Goal: Communication & Community: Answer question/provide support

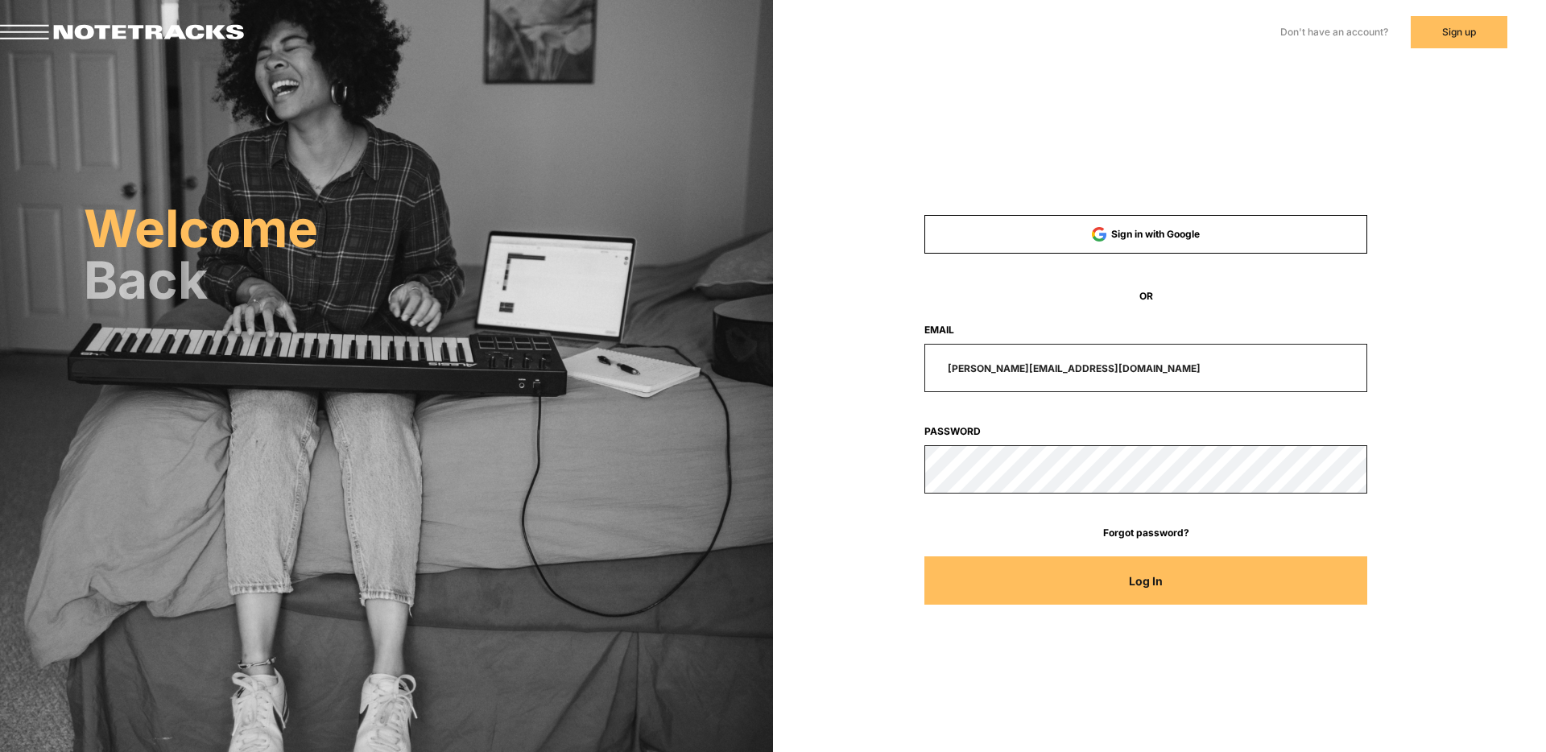
drag, startPoint x: 1116, startPoint y: 368, endPoint x: 841, endPoint y: 359, distance: 275.6
click at [853, 359] on div "[PERSON_NAME][EMAIL_ADDRESS][DOMAIN_NAME]" at bounding box center [1146, 368] width 591 height 48
click at [925, 557] on button "Log In" at bounding box center [1147, 581] width 444 height 48
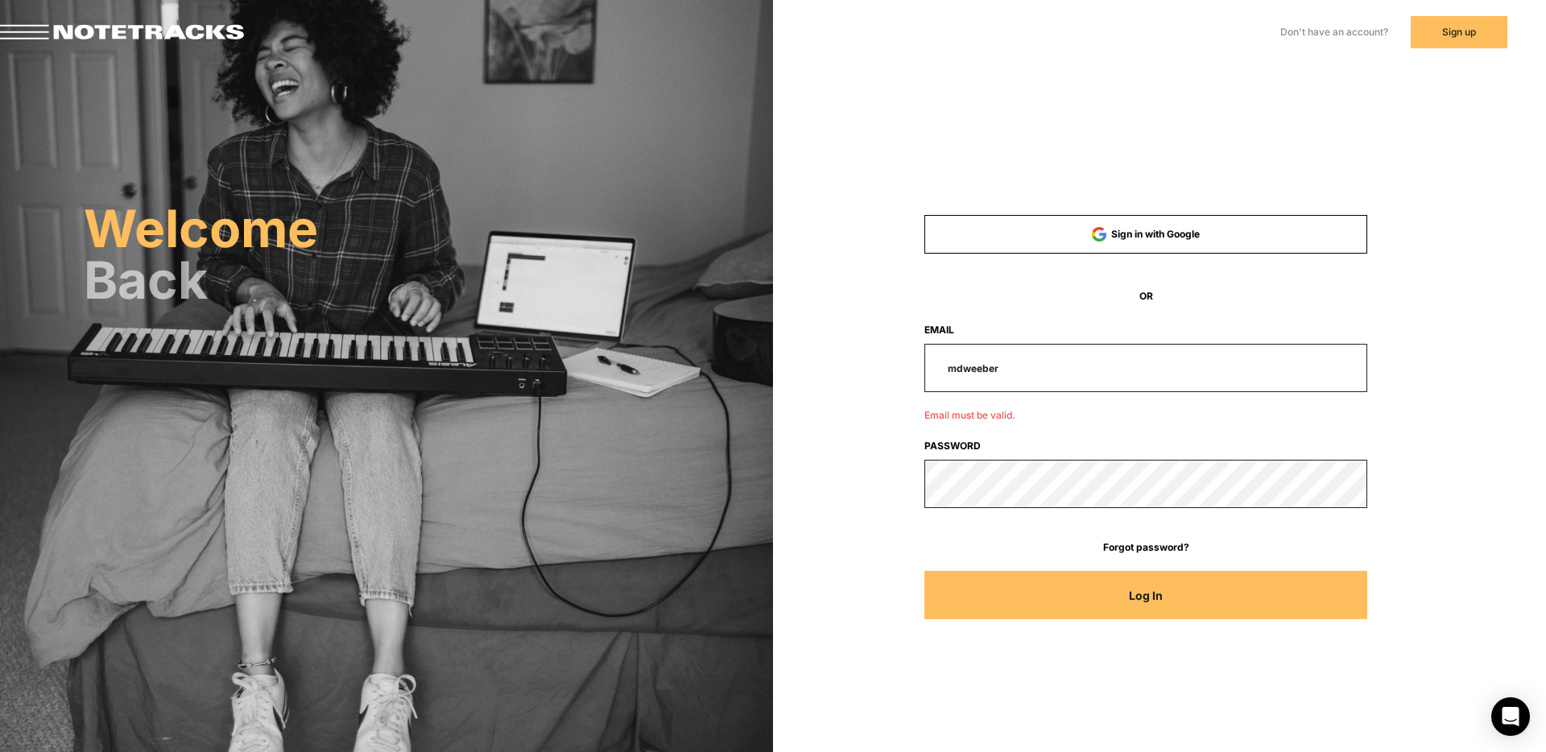
click at [1020, 369] on input "mdweeber" at bounding box center [1147, 368] width 444 height 48
type input "[EMAIL_ADDRESS][DOMAIN_NAME]"
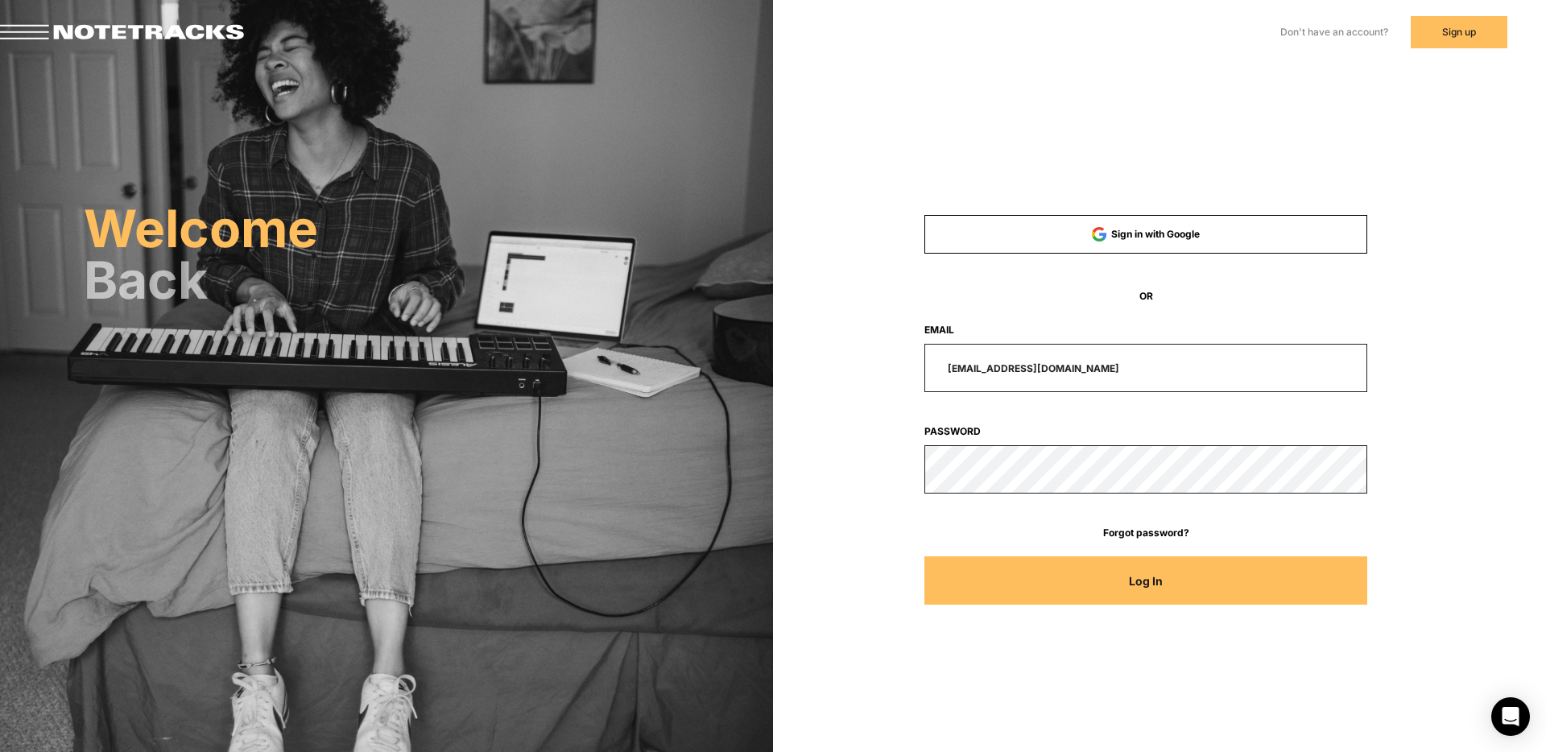
click at [1150, 590] on button "Log In" at bounding box center [1147, 581] width 444 height 48
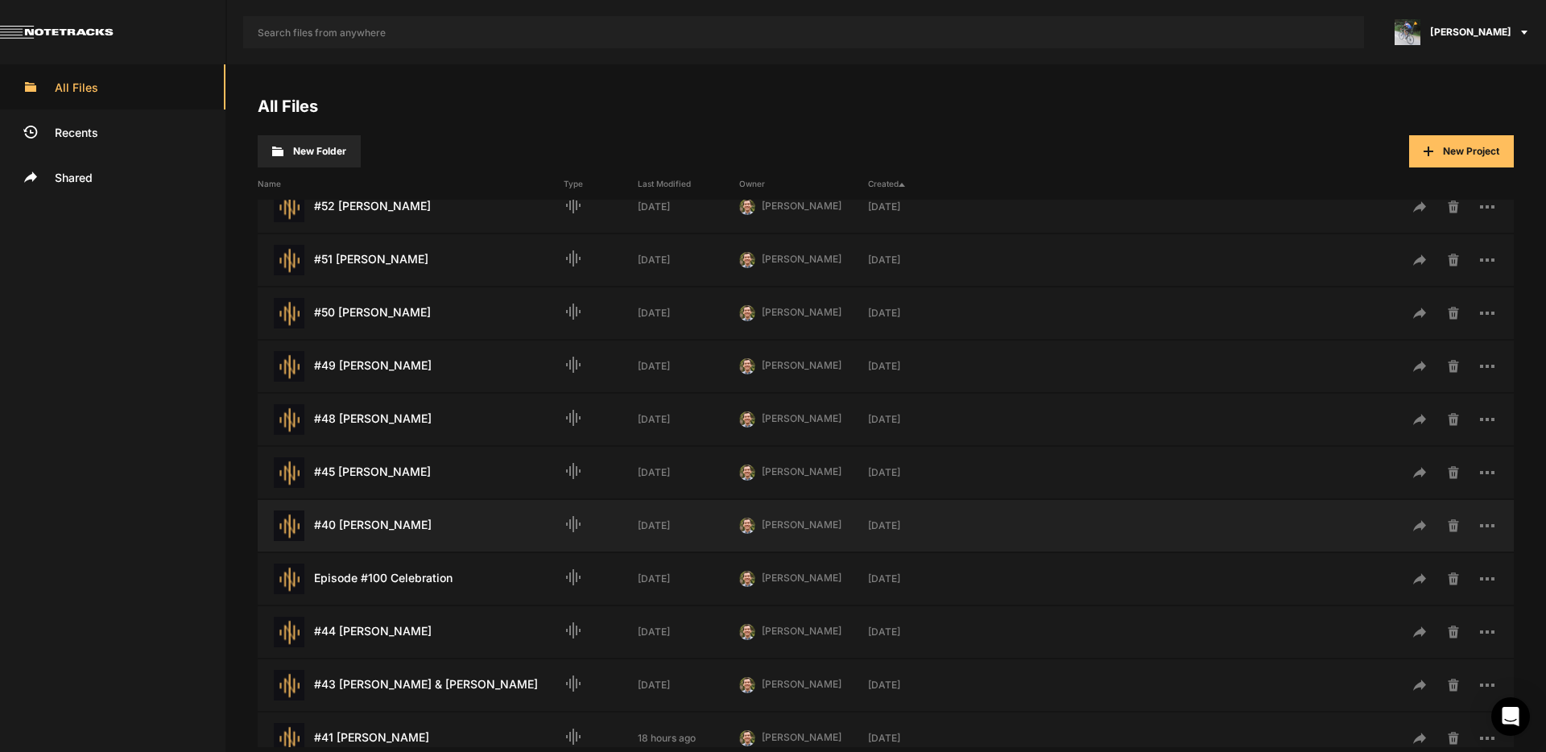
scroll to position [288, 0]
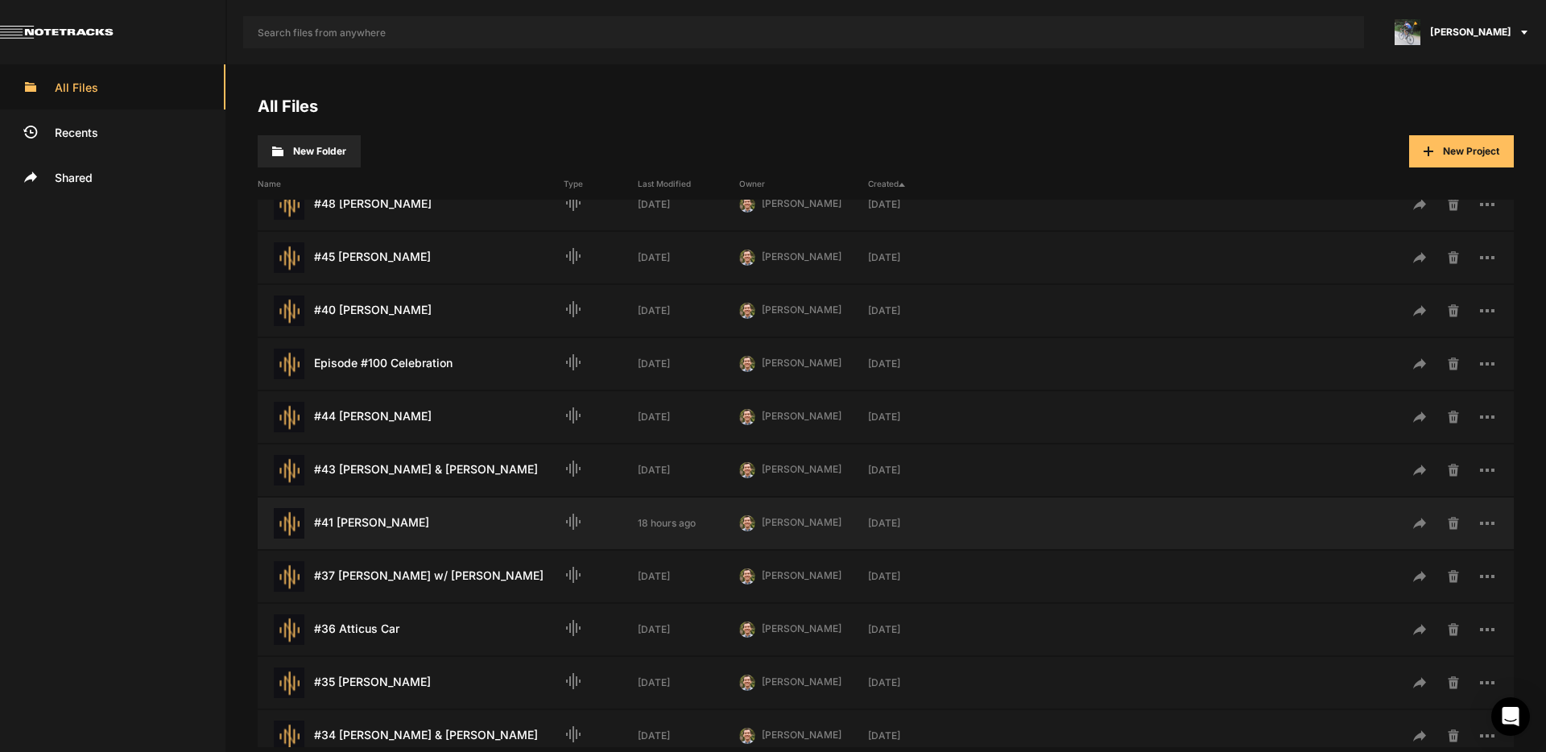
click at [389, 524] on div "#41 [PERSON_NAME] Last Modified: 18 hours ago" at bounding box center [411, 523] width 306 height 31
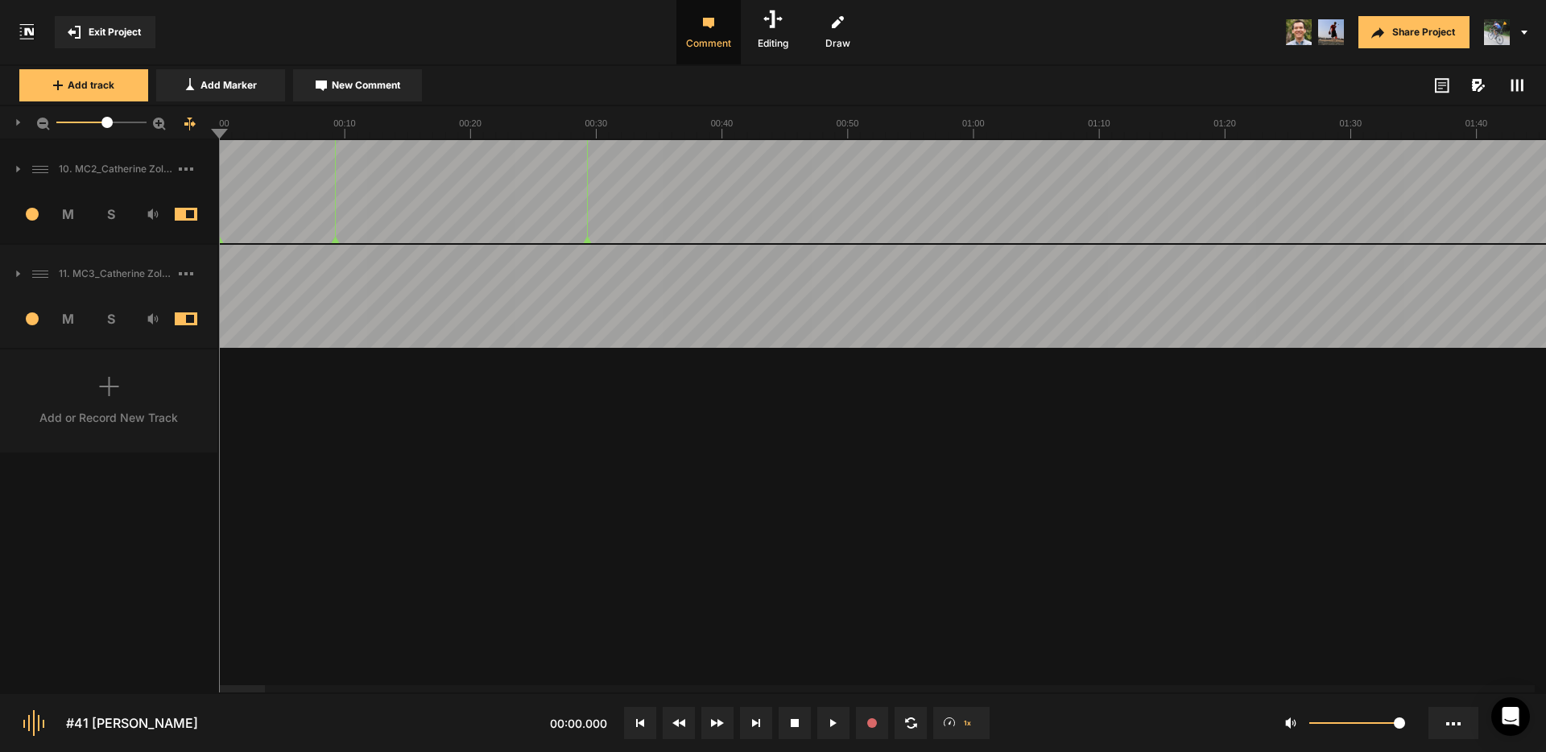
click at [17, 275] on icon at bounding box center [18, 274] width 4 height 6
click at [17, 275] on icon at bounding box center [17, 274] width 6 height 4
click at [112, 315] on span "S" at bounding box center [110, 318] width 43 height 19
click at [385, 91] on span "New Comment" at bounding box center [366, 85] width 68 height 14
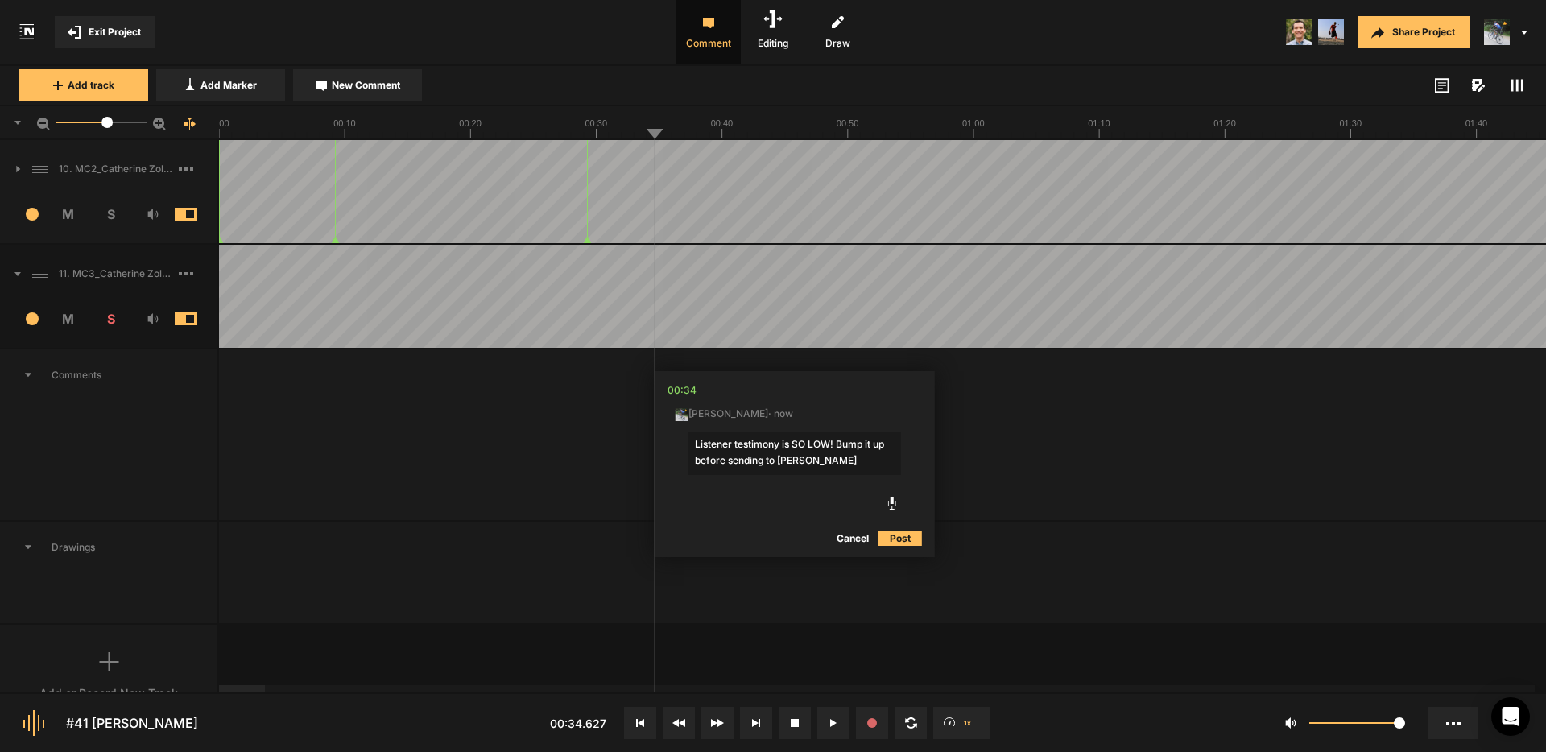
type textarea "Listener testimony is SO LOW! Bump it up before sending to [PERSON_NAME]."
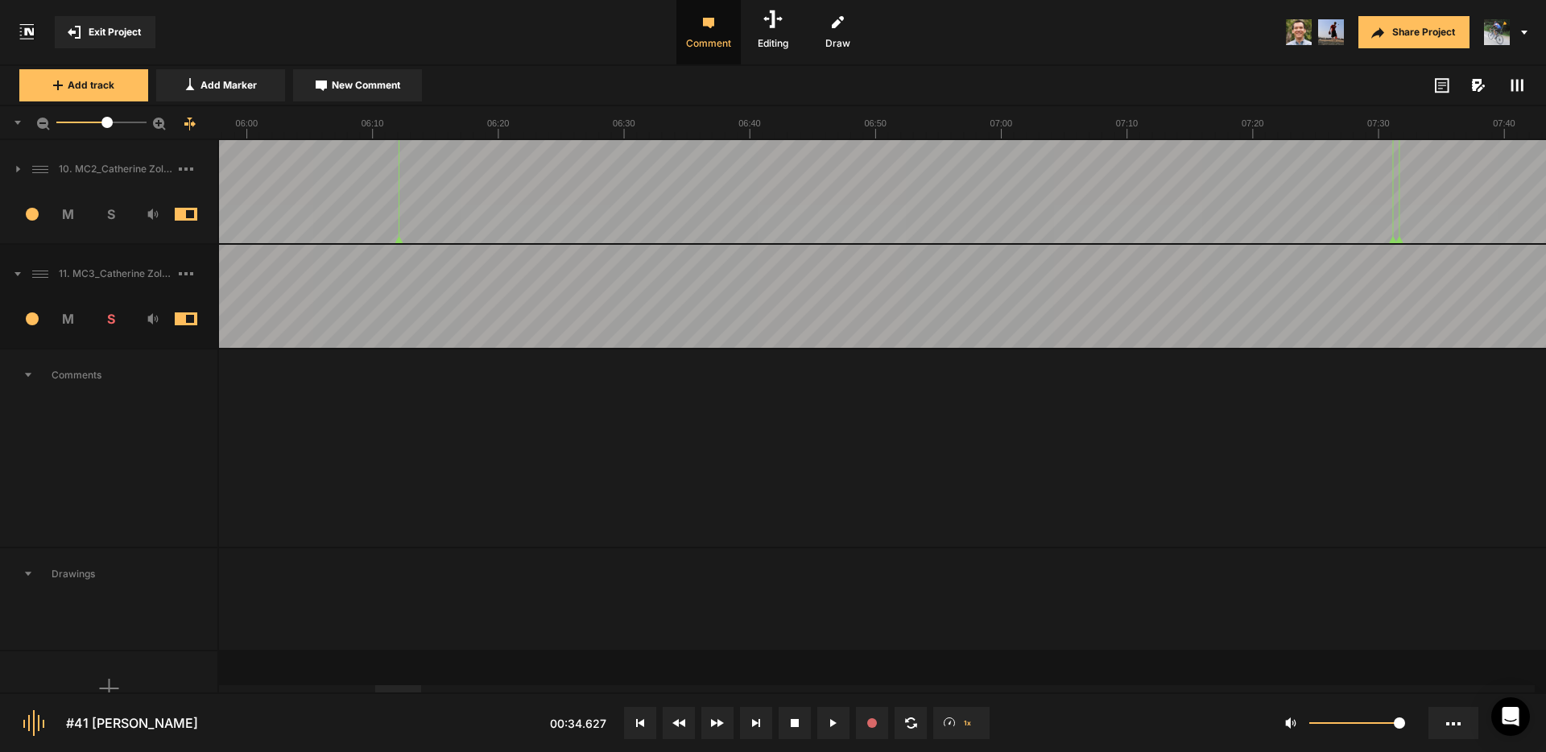
click at [408, 691] on div at bounding box center [398, 688] width 46 height 7
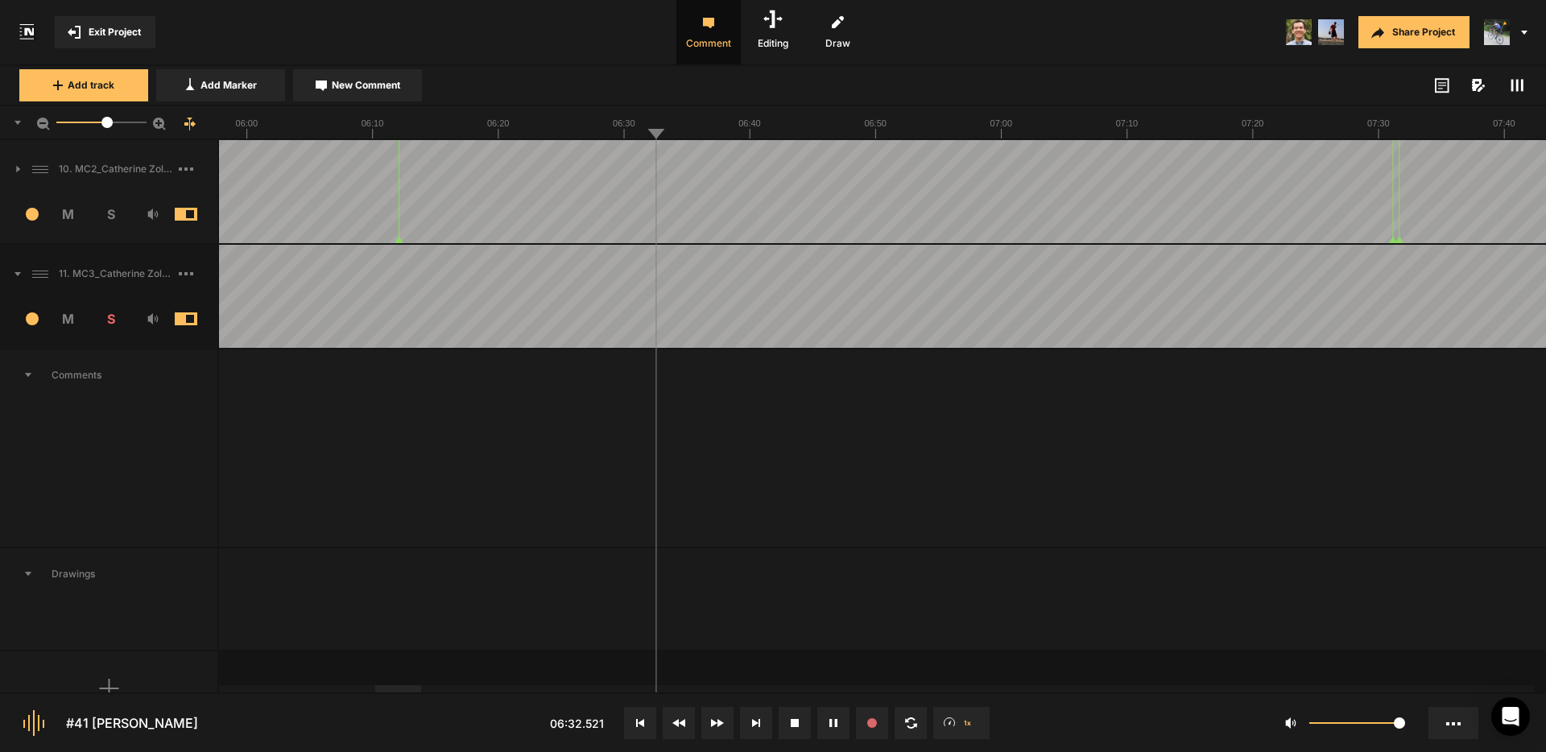
click at [387, 93] on button "New Comment" at bounding box center [357, 85] width 129 height 32
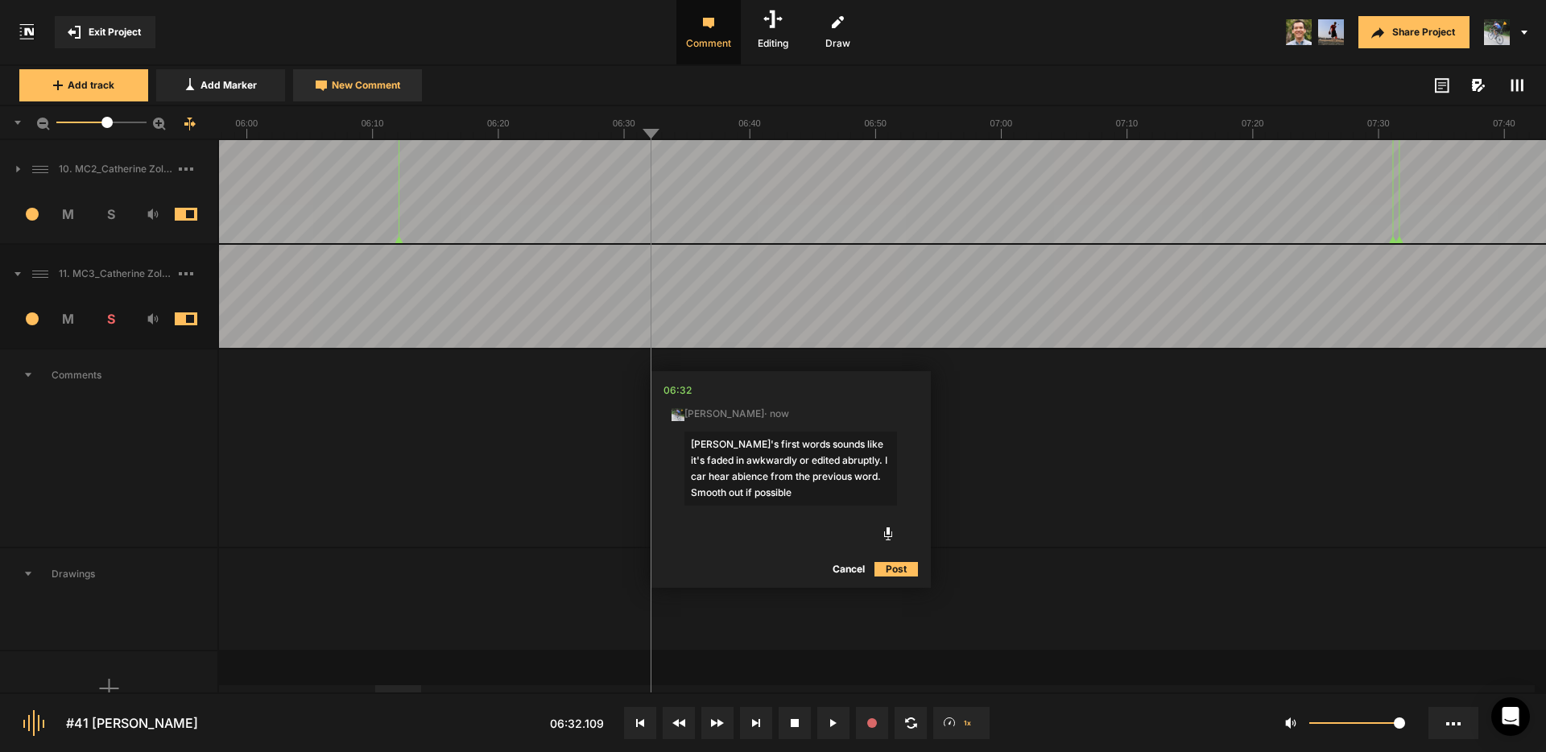
type textarea "[PERSON_NAME]'s first words sounds like it's faded in awkwardly or edited abrup…"
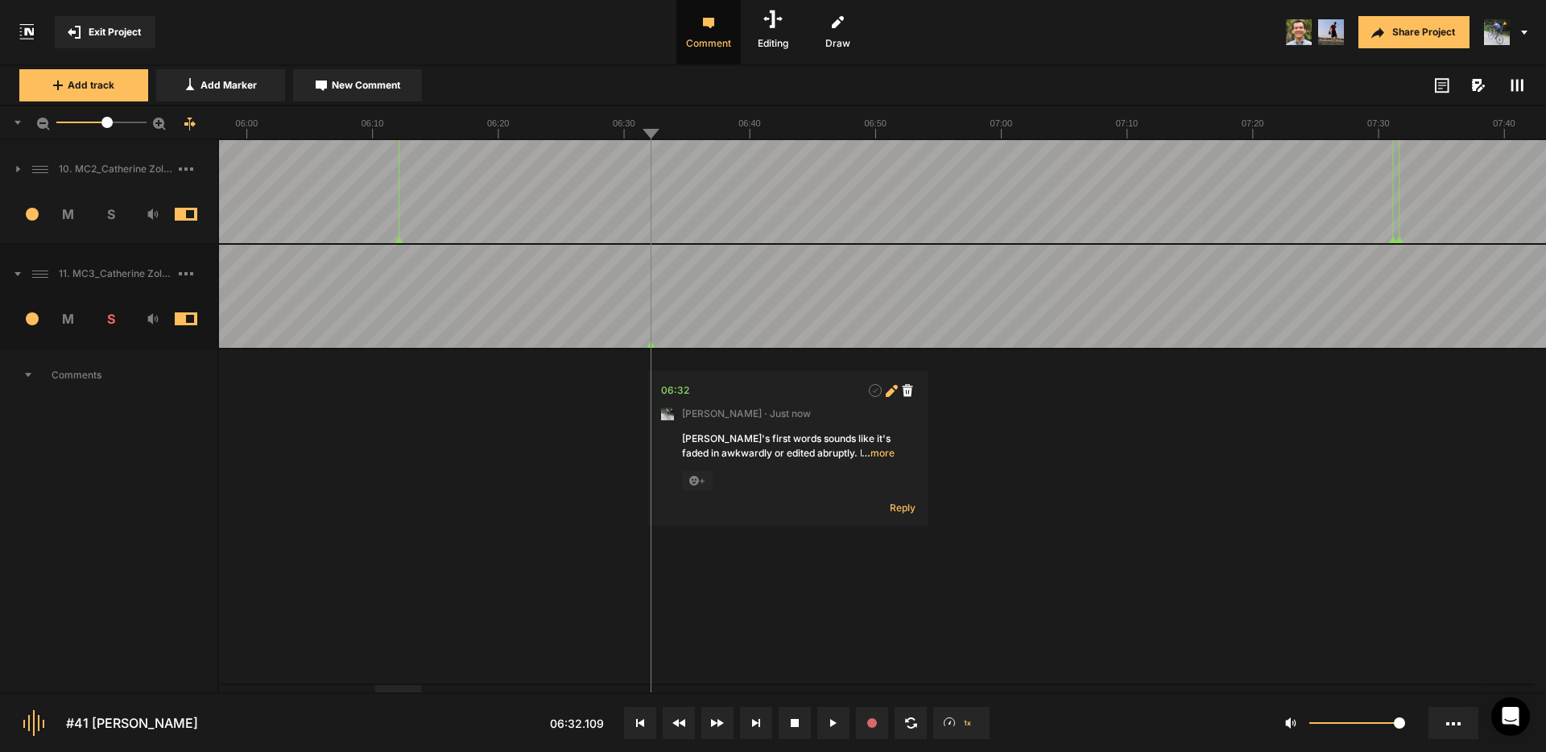
click at [891, 389] on icon at bounding box center [890, 391] width 9 height 9
click at [690, 474] on textarea "[PERSON_NAME]'s first words sounds like it's faded in awkwardly or edited abrup…" at bounding box center [788, 466] width 213 height 68
type textarea "[PERSON_NAME]'s first words sounds like it's faded in awkwardly or edited abrup…"
click at [891, 559] on button "Post" at bounding box center [893, 565] width 43 height 19
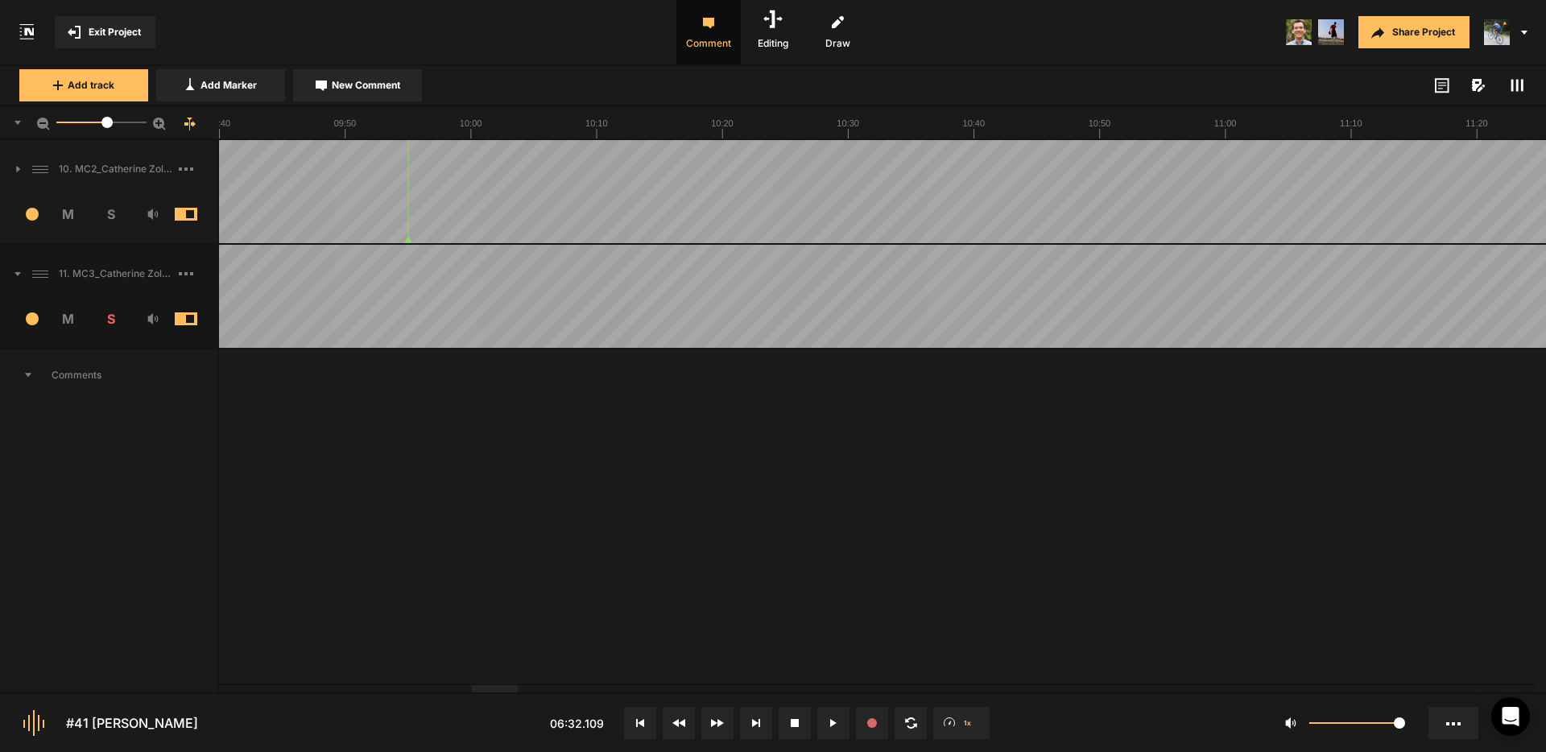
click at [508, 693] on div at bounding box center [495, 688] width 46 height 7
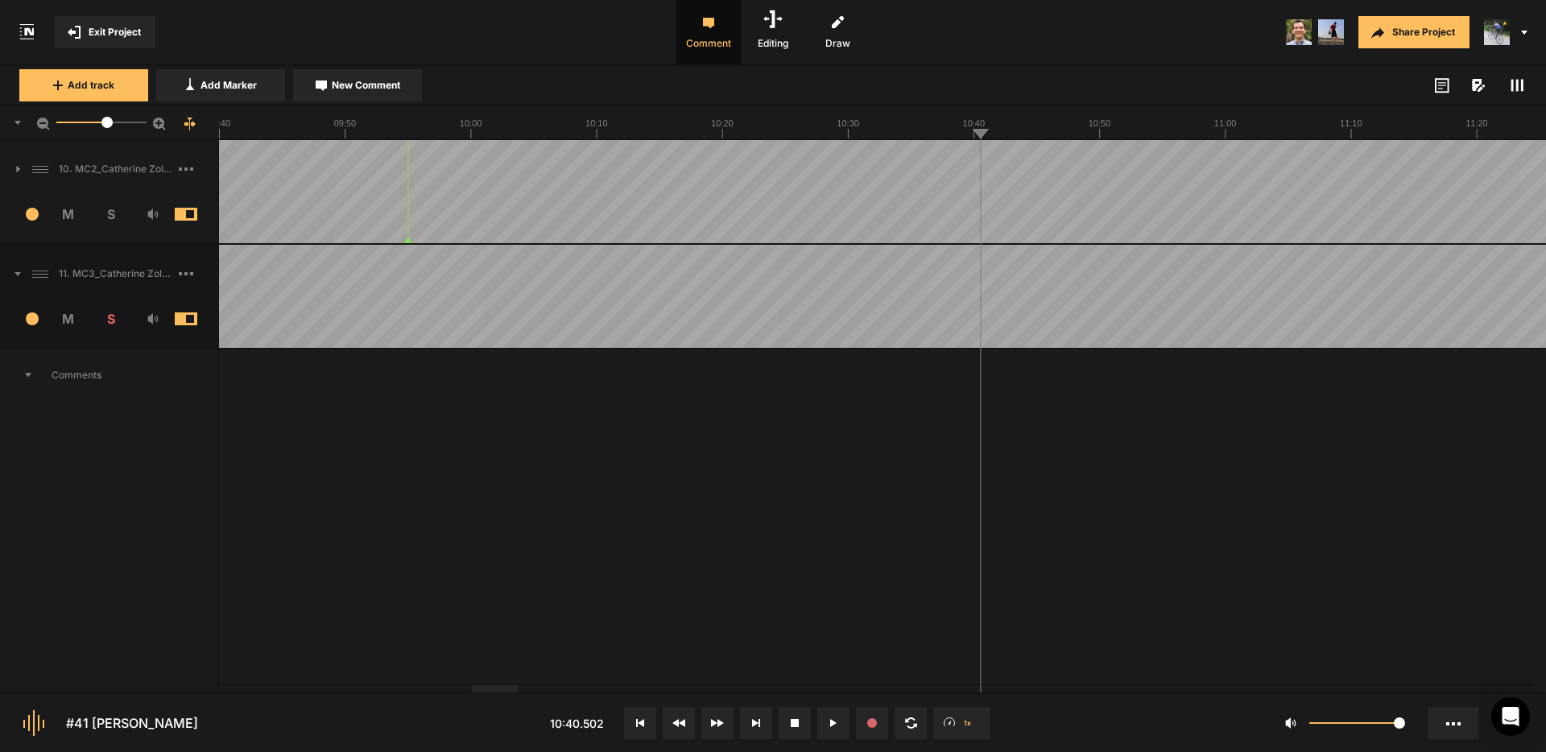
click at [387, 91] on span "New Comment" at bounding box center [366, 85] width 68 height 14
type textarea "What is the strange sound here?"
click at [1212, 538] on button "Post" at bounding box center [1211, 538] width 43 height 19
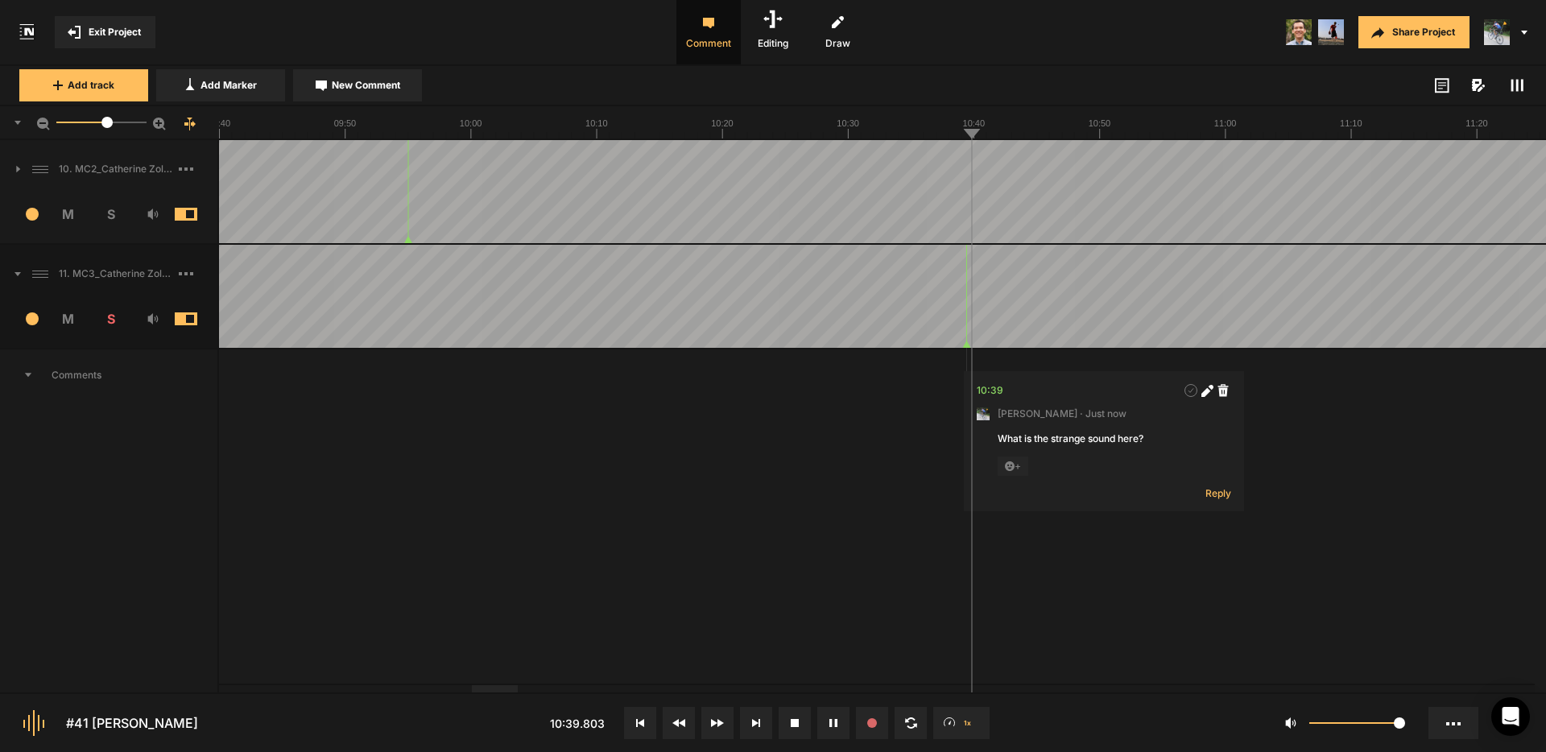
click at [843, 693] on div at bounding box center [836, 688] width 46 height 7
drag, startPoint x: 1053, startPoint y: 268, endPoint x: 967, endPoint y: 249, distance: 88.3
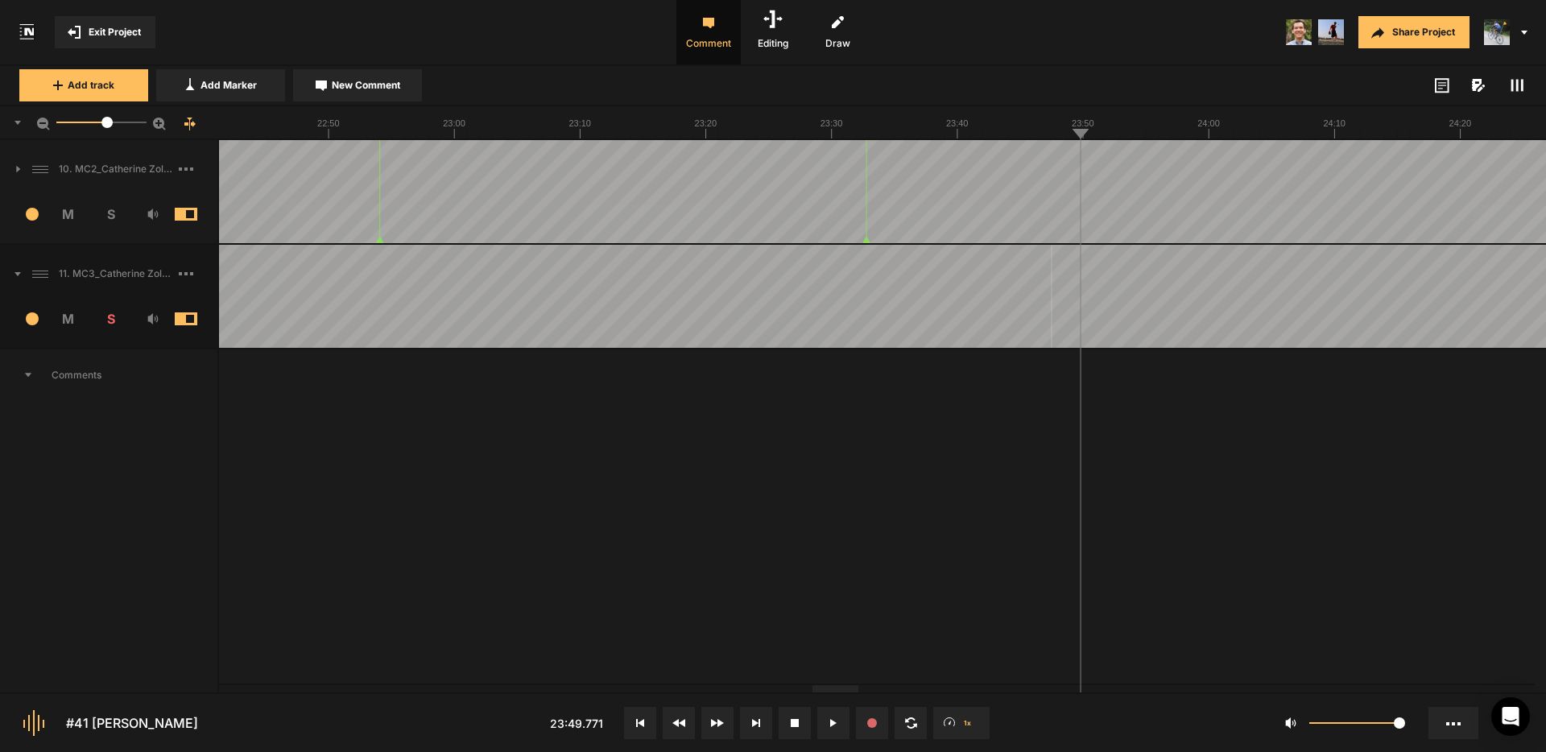
click at [391, 89] on span "New Comment" at bounding box center [366, 85] width 68 height 14
drag, startPoint x: 1244, startPoint y: 447, endPoint x: 1067, endPoint y: 445, distance: 177.2
click at [1067, 445] on nt-edit-comment "23:47 [PERSON_NAME] · now Several-second drop out here. Cancel Post" at bounding box center [1193, 464] width 280 height 186
type textarea "Several-second drop out here."
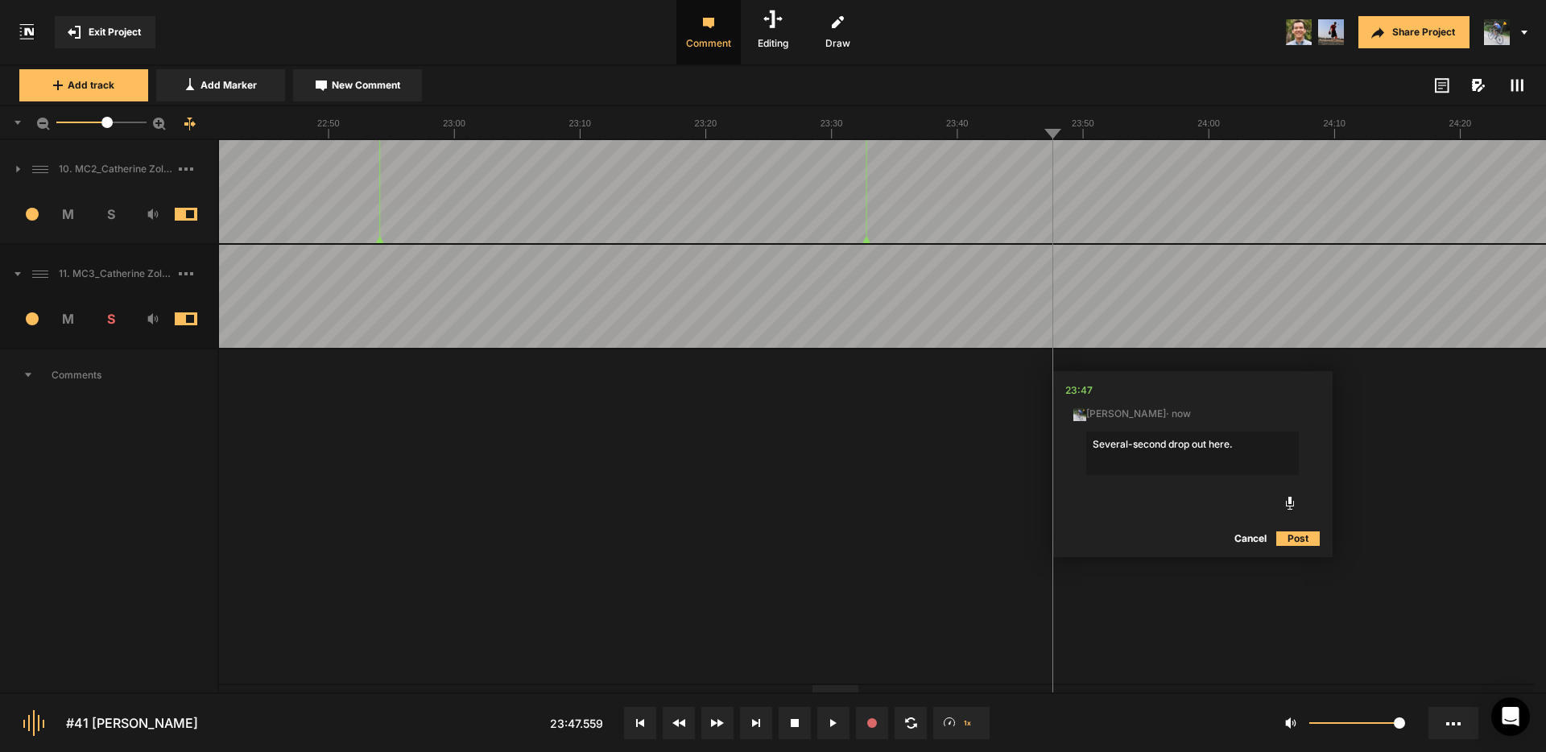
click at [1294, 541] on button "Post" at bounding box center [1298, 538] width 43 height 19
click at [1207, 692] on div at bounding box center [1201, 688] width 46 height 7
click at [372, 89] on span "New Comment" at bounding box center [366, 85] width 68 height 14
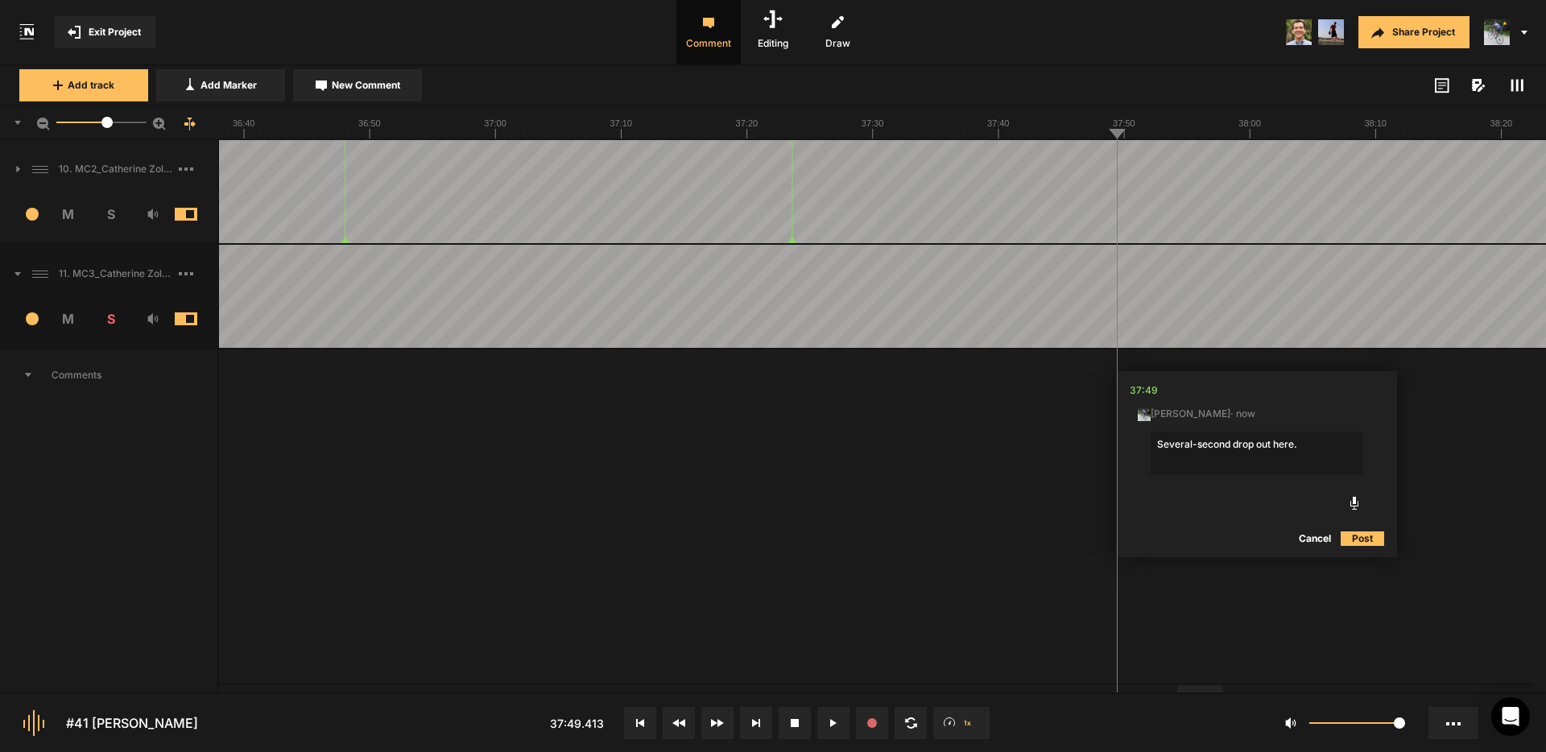
drag, startPoint x: 1238, startPoint y: 441, endPoint x: 1108, endPoint y: 433, distance: 130.8
click at [1180, 444] on textarea "Anoterh audio drop out here." at bounding box center [1257, 453] width 213 height 43
type textarea "Another audio drop out here."
click at [1358, 539] on button "Post" at bounding box center [1362, 538] width 43 height 19
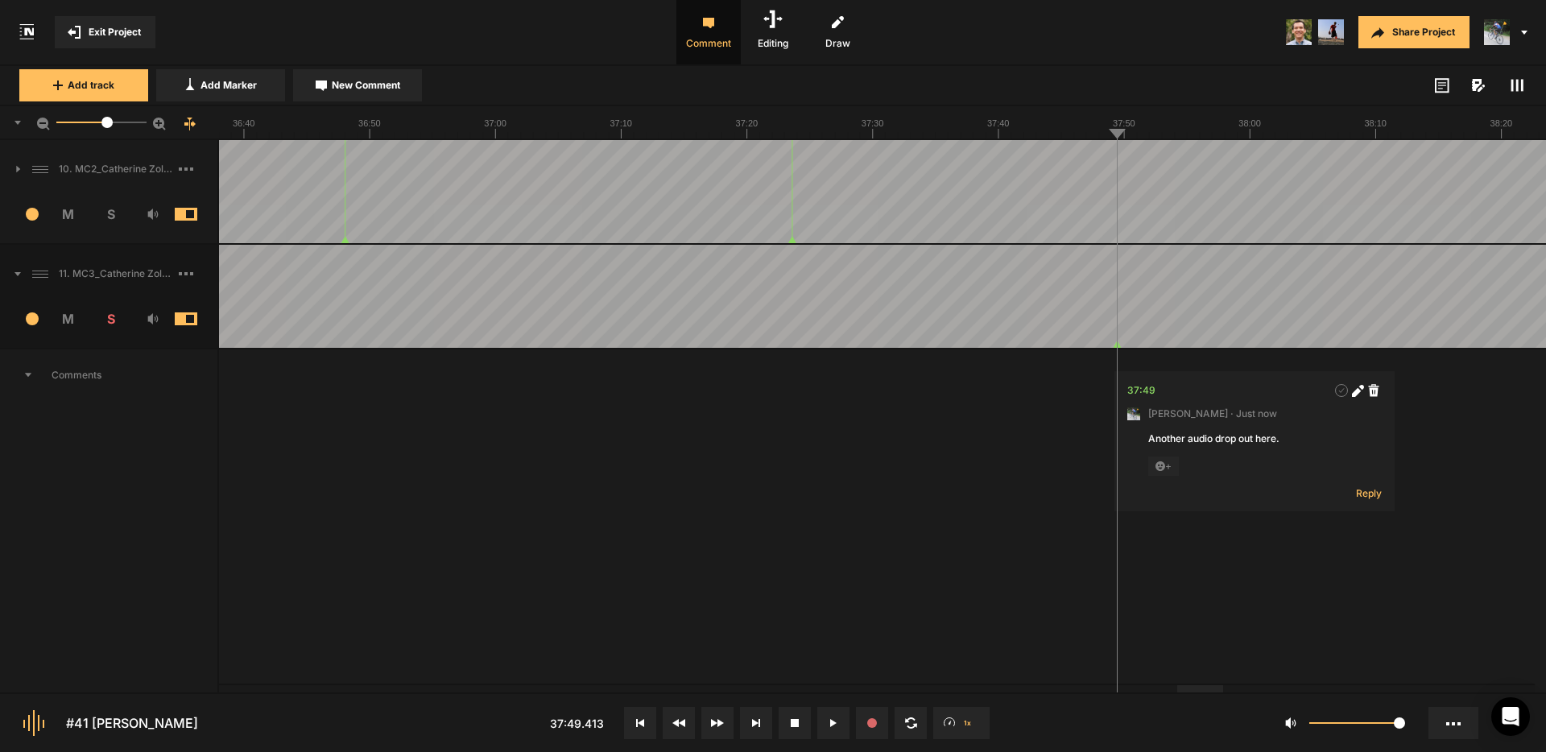
click at [1357, 692] on div at bounding box center [1360, 688] width 46 height 7
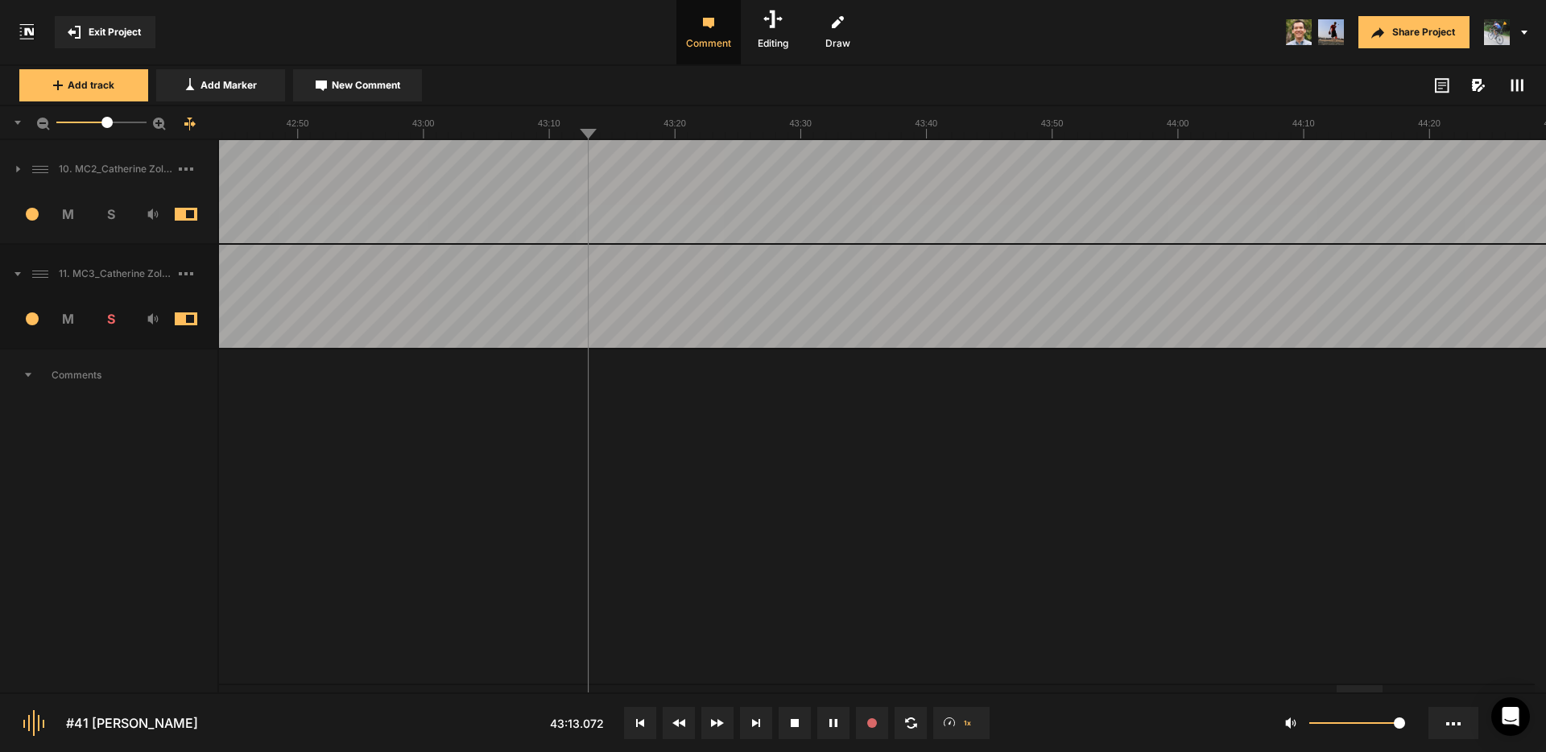
click at [368, 83] on span "New Comment" at bounding box center [366, 85] width 68 height 14
type textarea "C"
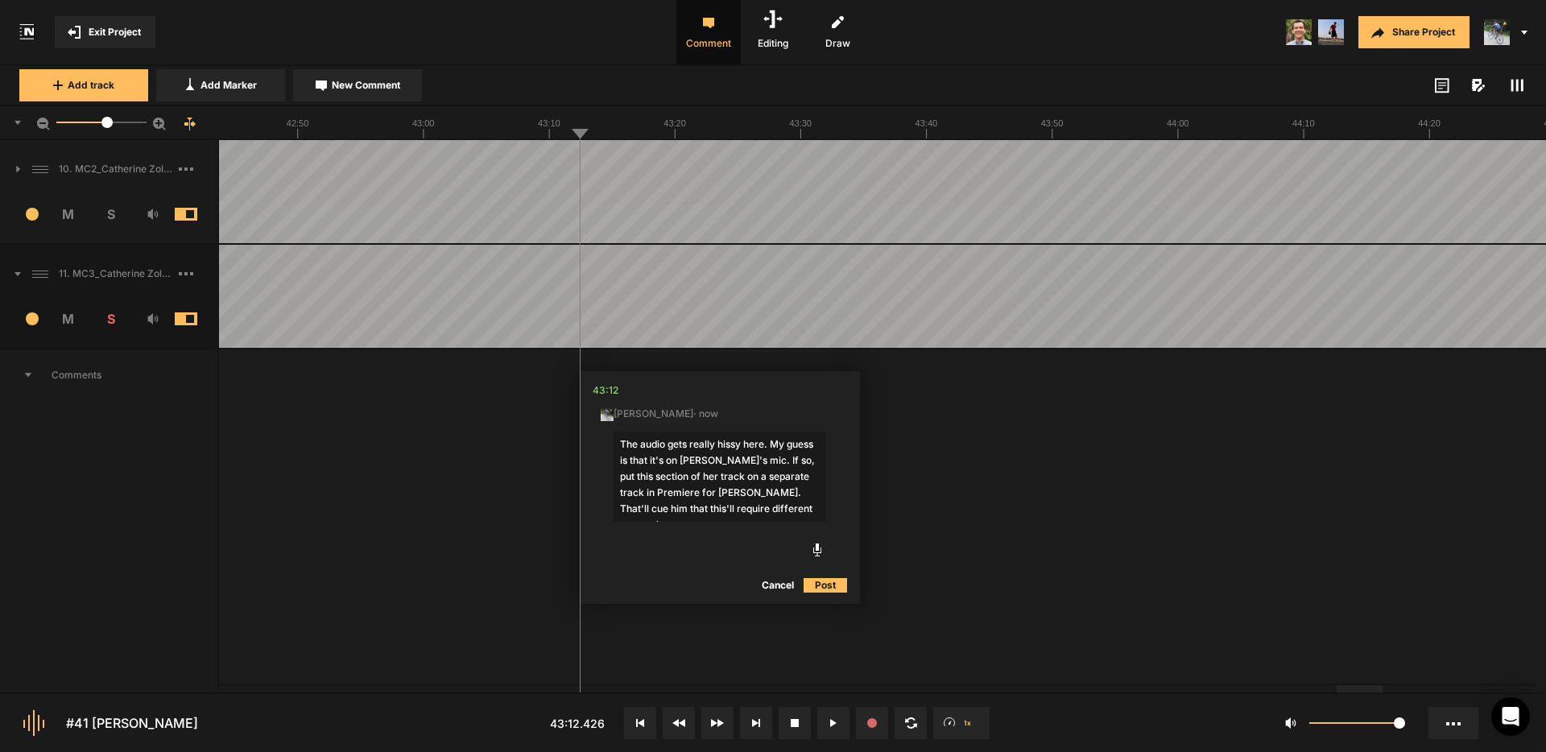
click at [810, 494] on textarea "The audio gets really hissy here. My guess is that it's on [PERSON_NAME]'s mic.…" at bounding box center [720, 477] width 213 height 90
type textarea "The audio gets really hissy here. My guess is that it's on [PERSON_NAME]'s mic.…"
click at [831, 589] on button "Post" at bounding box center [825, 585] width 43 height 19
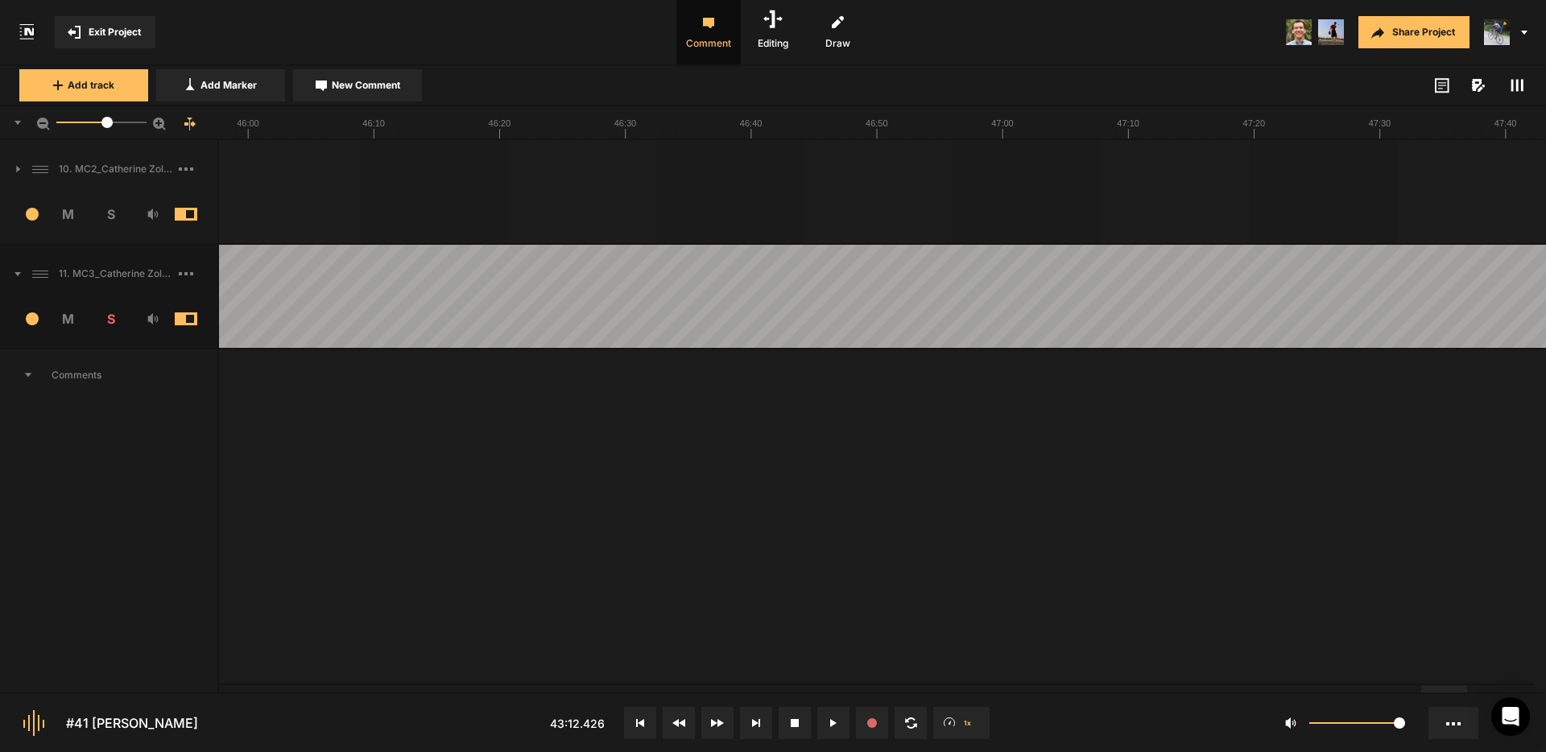
click at [1447, 693] on div at bounding box center [1445, 688] width 46 height 7
click at [347, 88] on span "New Comment" at bounding box center [366, 85] width 68 height 14
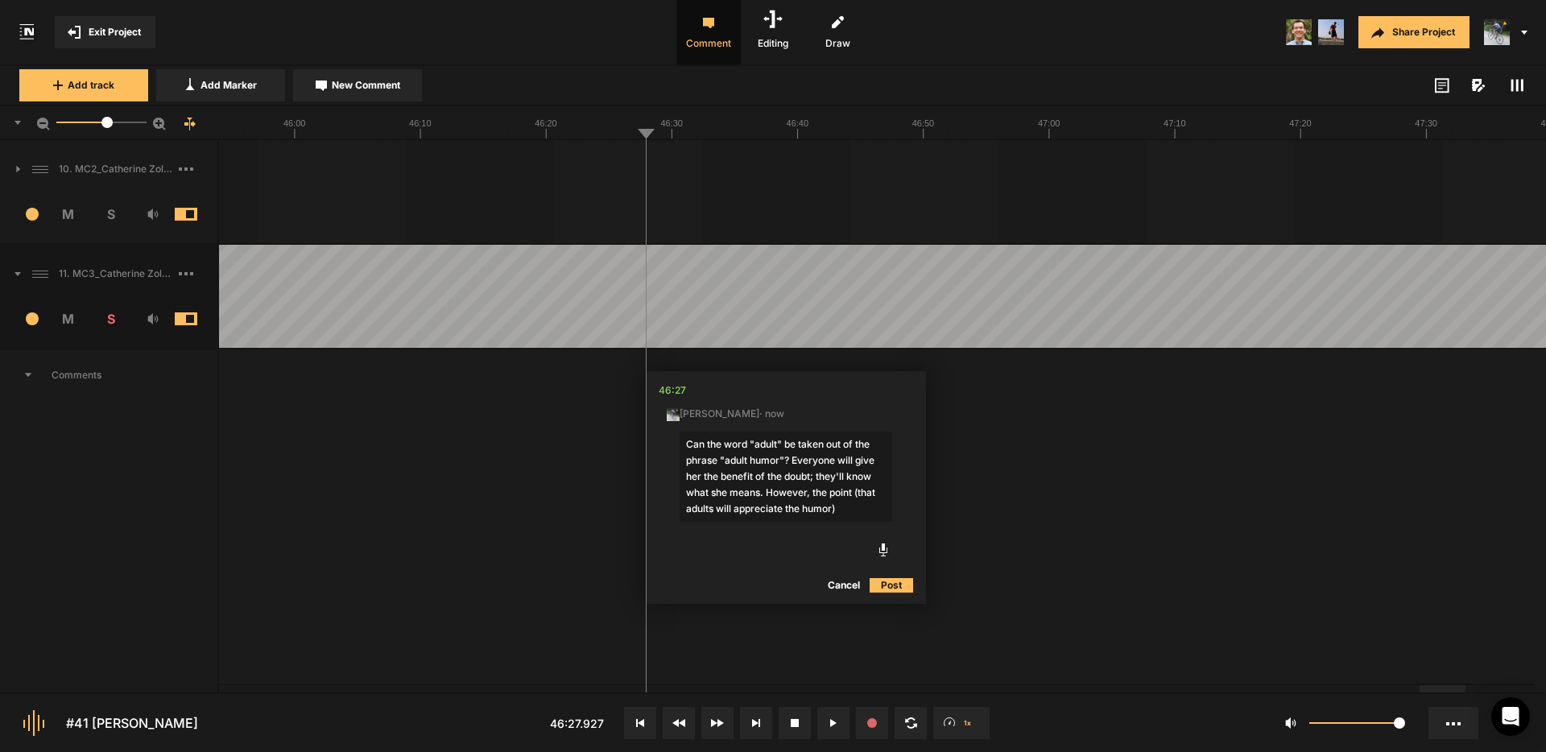
click at [709, 508] on textarea "Can the word "adult" be taken out of the phrase "adult humor"? Everyone will gi…" at bounding box center [786, 477] width 213 height 90
click at [812, 509] on textarea "Can the word "adult" be taken out of the phrase "adult humor"? Everyone will gi…" at bounding box center [786, 477] width 213 height 90
click at [881, 507] on textarea "Can the word "adult" be taken out of the phrase "adult humor"? Everyone will gi…" at bounding box center [786, 477] width 213 height 90
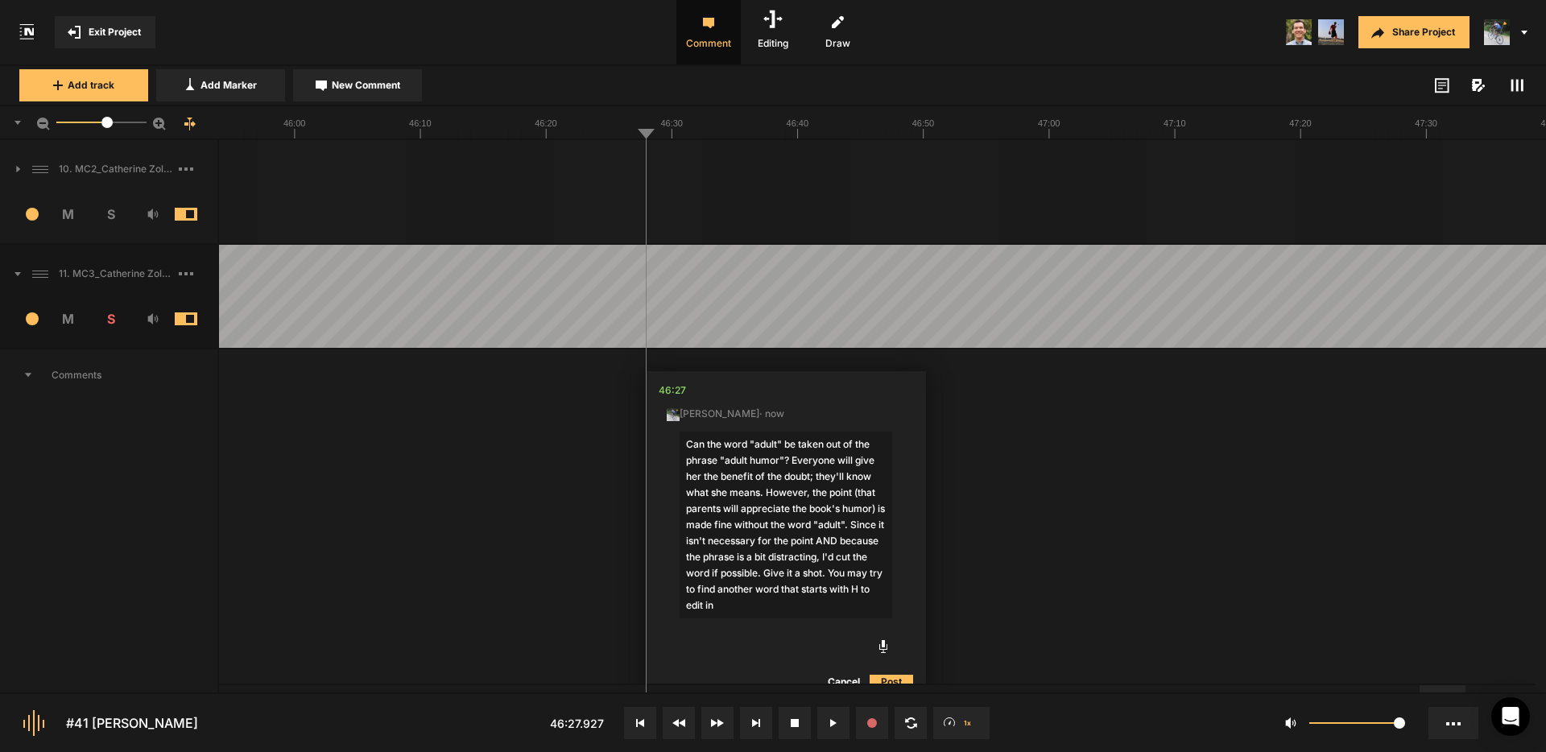
type textarea "Can the word "adult" be taken out of the phrase "adult humor"? Everyone will gi…"
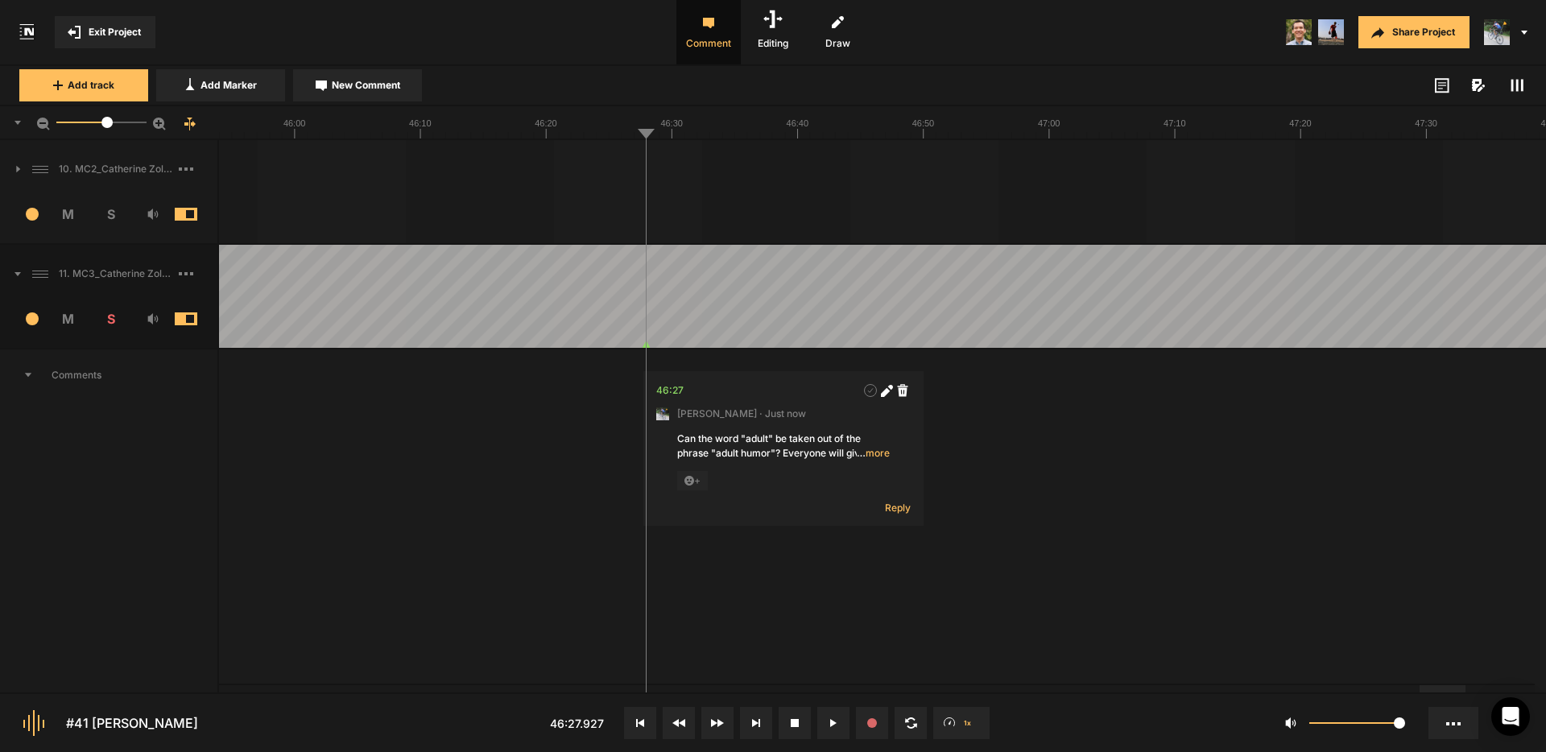
drag, startPoint x: 1519, startPoint y: 80, endPoint x: 1513, endPoint y: 94, distance: 15.9
click at [1513, 93] on span at bounding box center [1517, 85] width 19 height 19
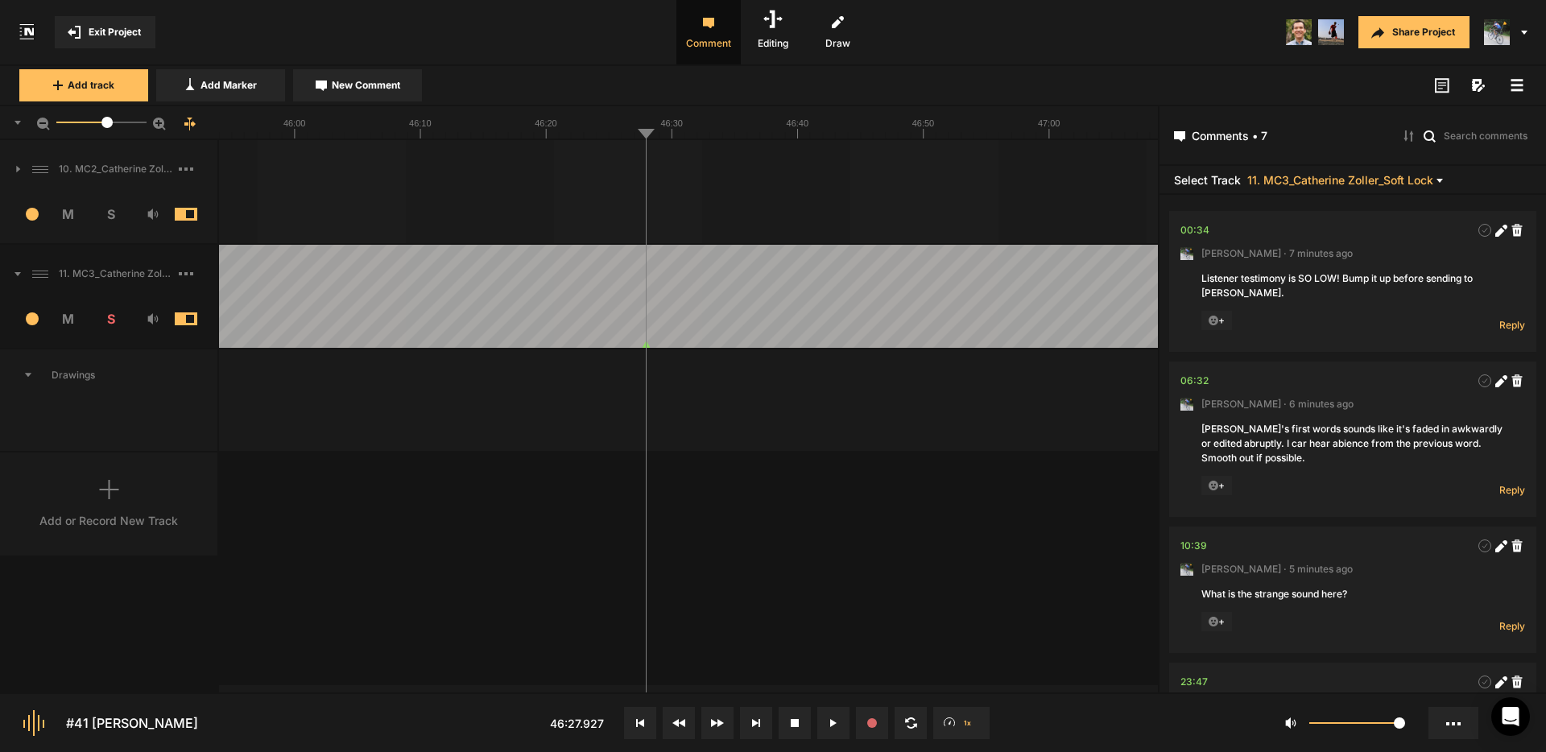
click at [1515, 88] on icon at bounding box center [1517, 85] width 13 height 13
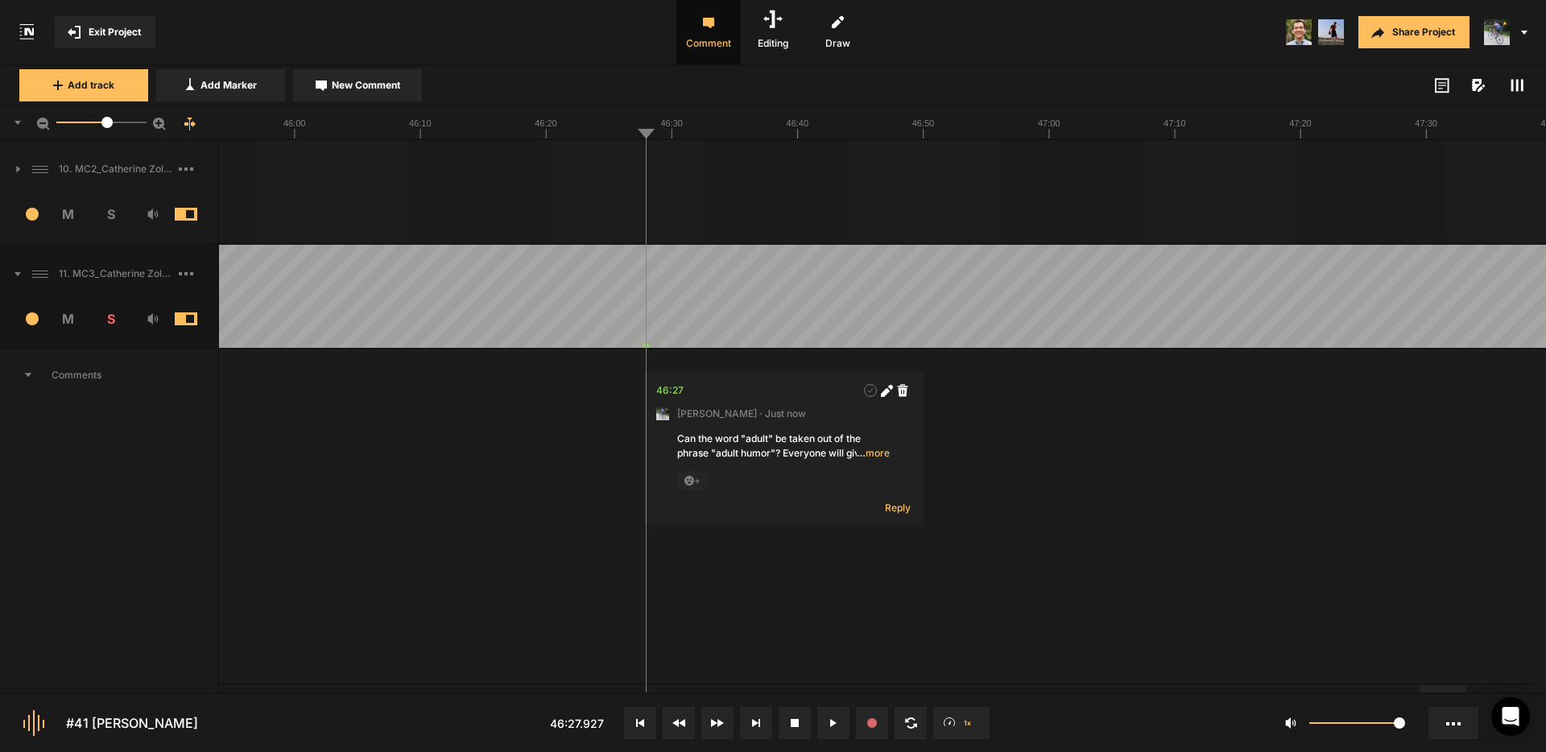
click at [89, 28] on span "Exit Project" at bounding box center [115, 32] width 52 height 14
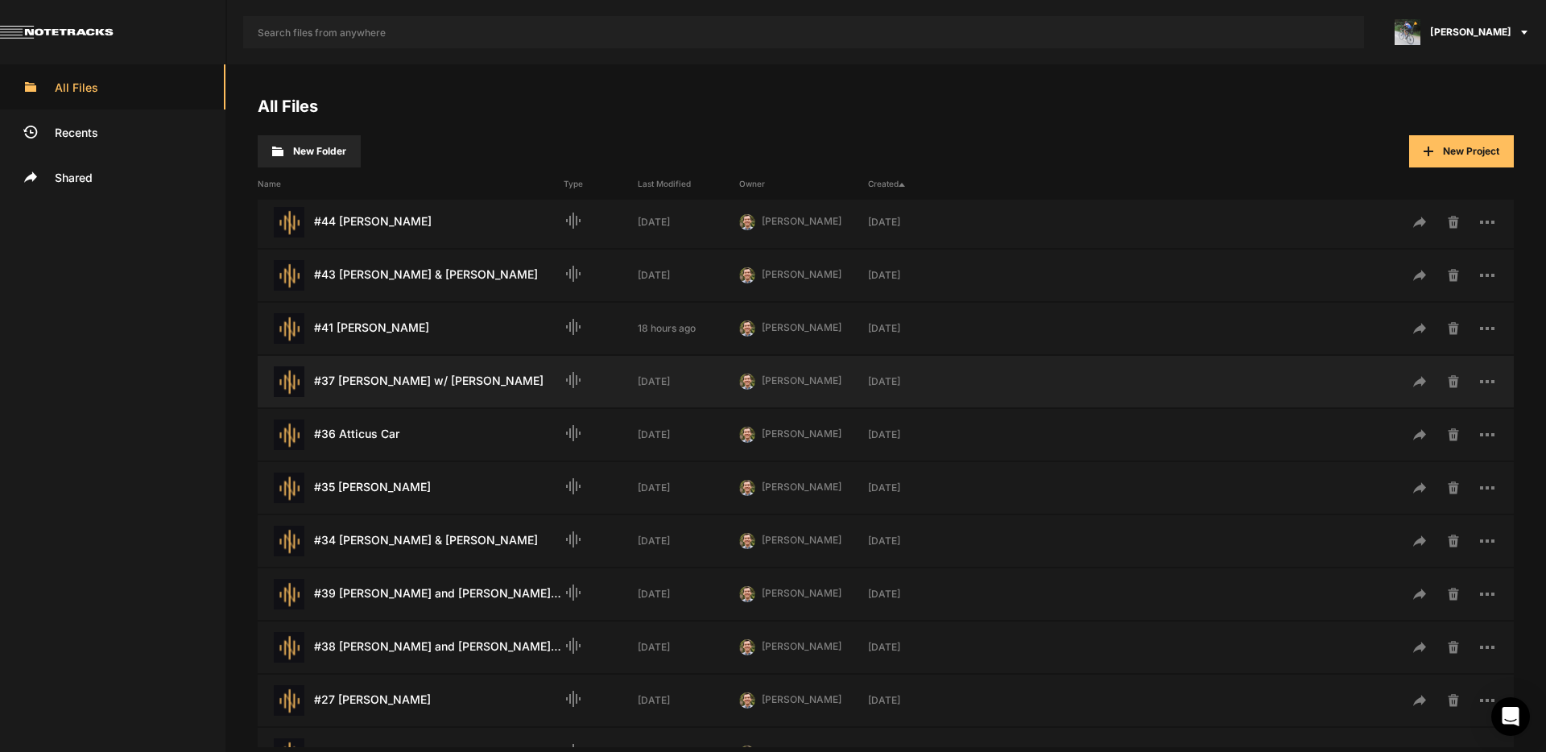
scroll to position [464, 0]
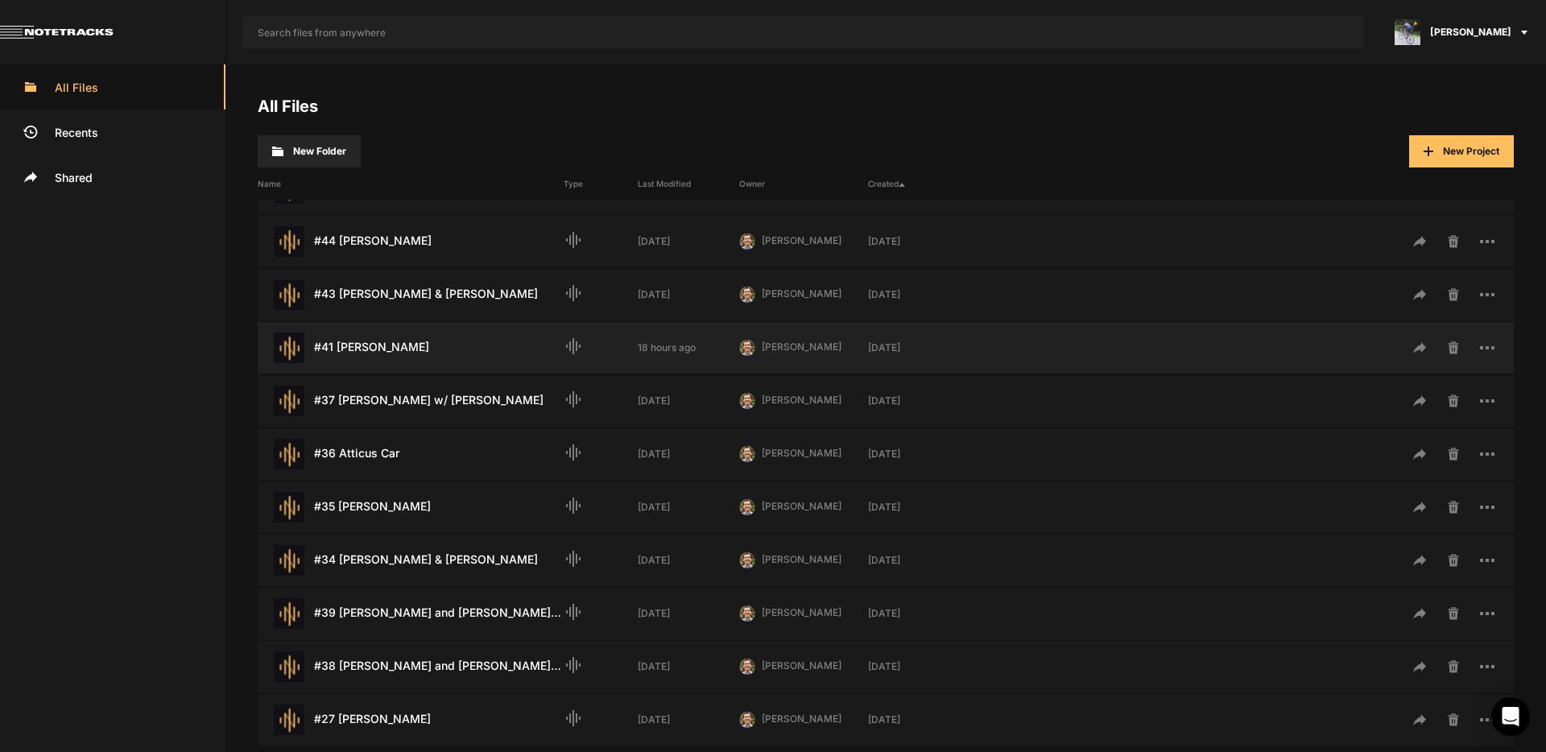
click at [393, 348] on div "#41 [PERSON_NAME] Last Modified: 18 hours ago" at bounding box center [411, 348] width 306 height 31
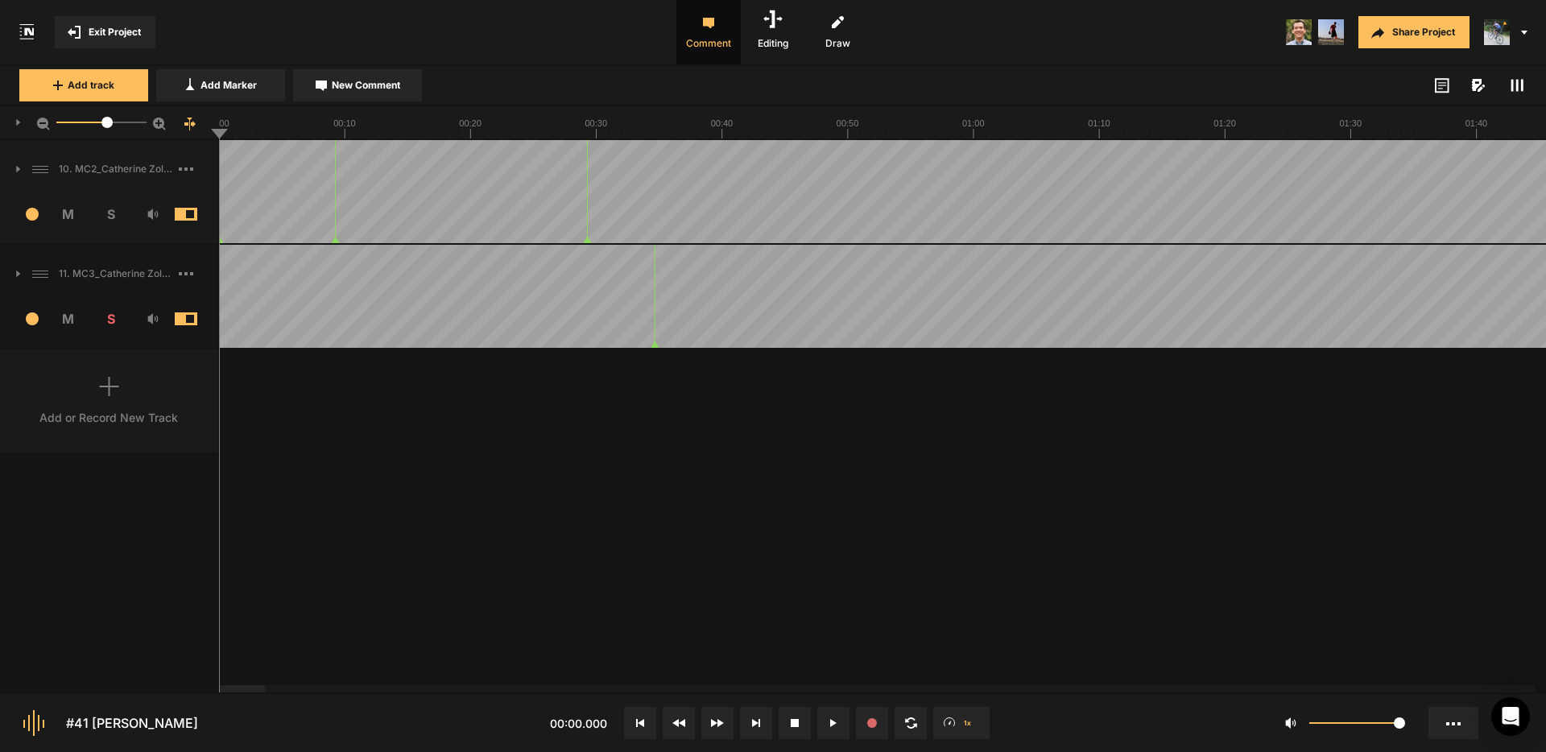
click at [1516, 87] on icon at bounding box center [1517, 85] width 13 height 13
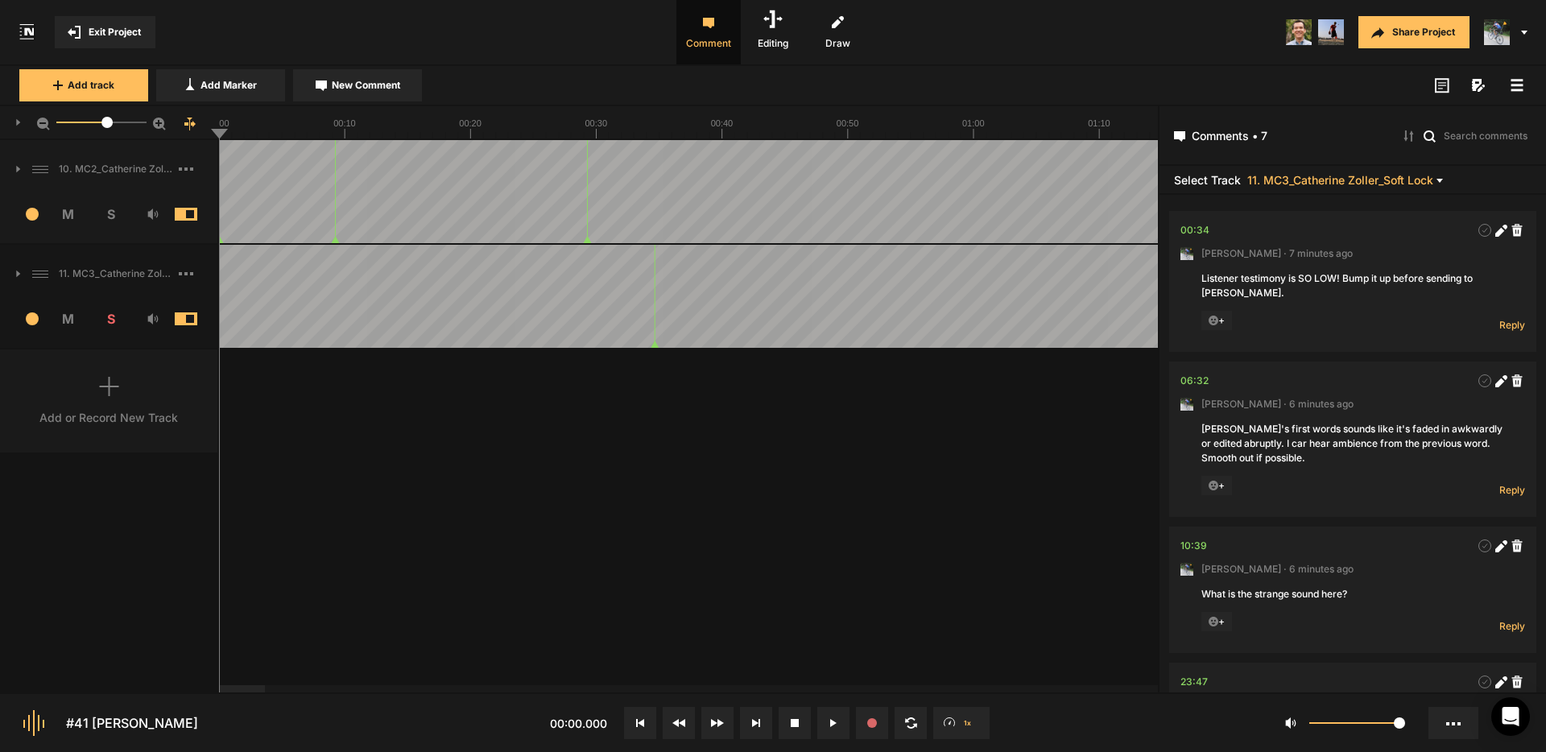
drag, startPoint x: 1516, startPoint y: 87, endPoint x: 1483, endPoint y: 87, distance: 33.0
click at [1515, 87] on icon at bounding box center [1517, 85] width 13 height 13
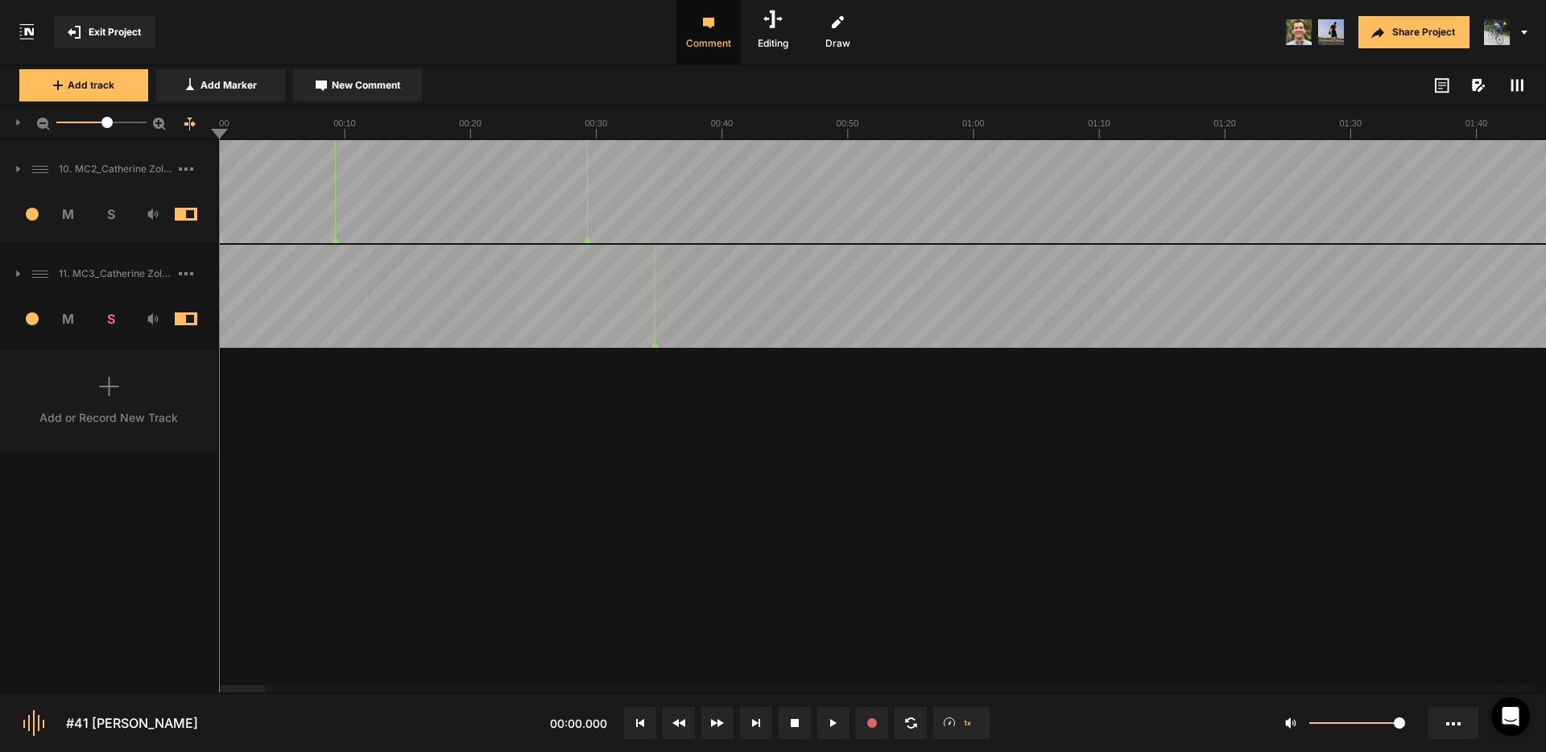
click at [100, 29] on span "Exit Project" at bounding box center [115, 32] width 52 height 14
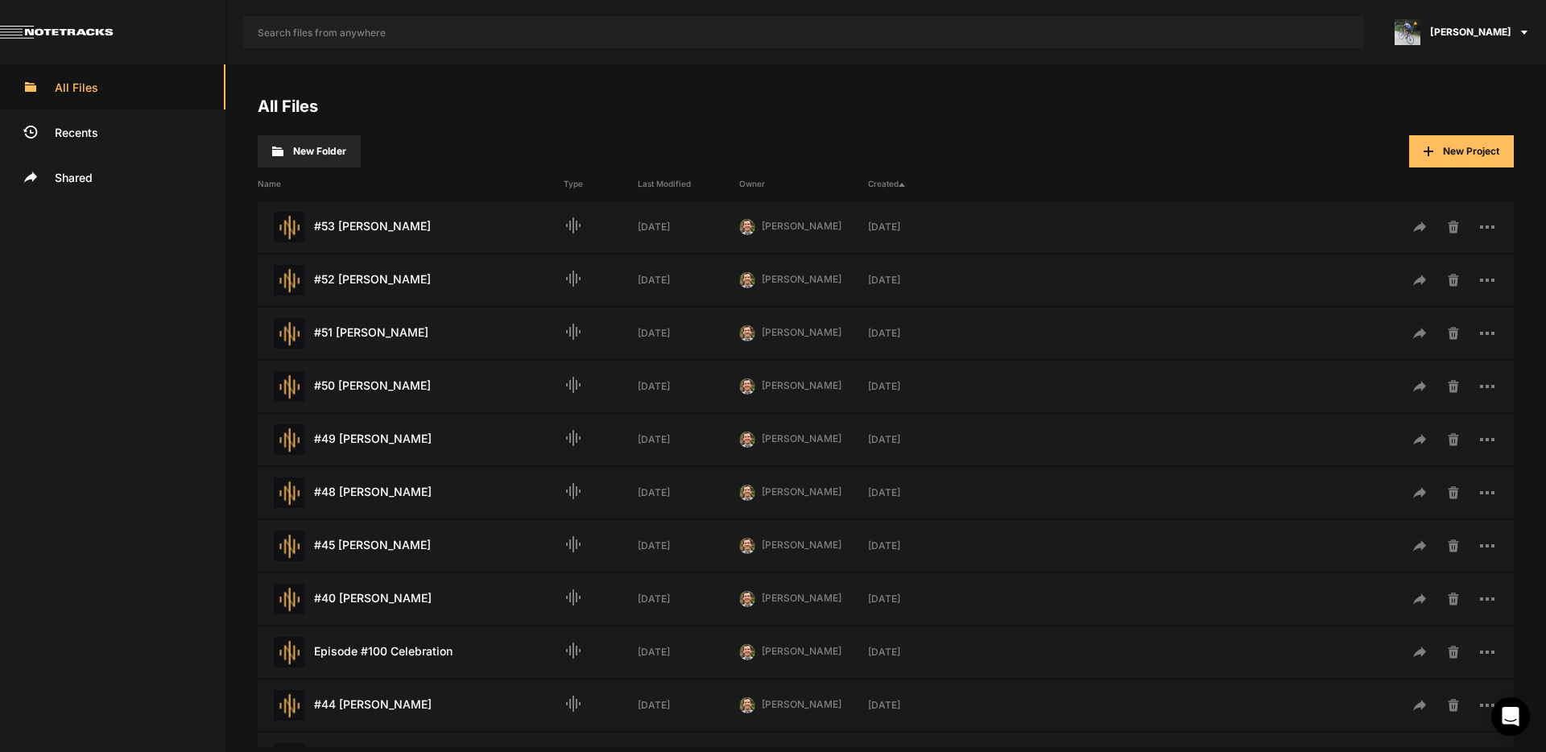
click at [1486, 27] on span "[PERSON_NAME]" at bounding box center [1471, 32] width 81 height 14
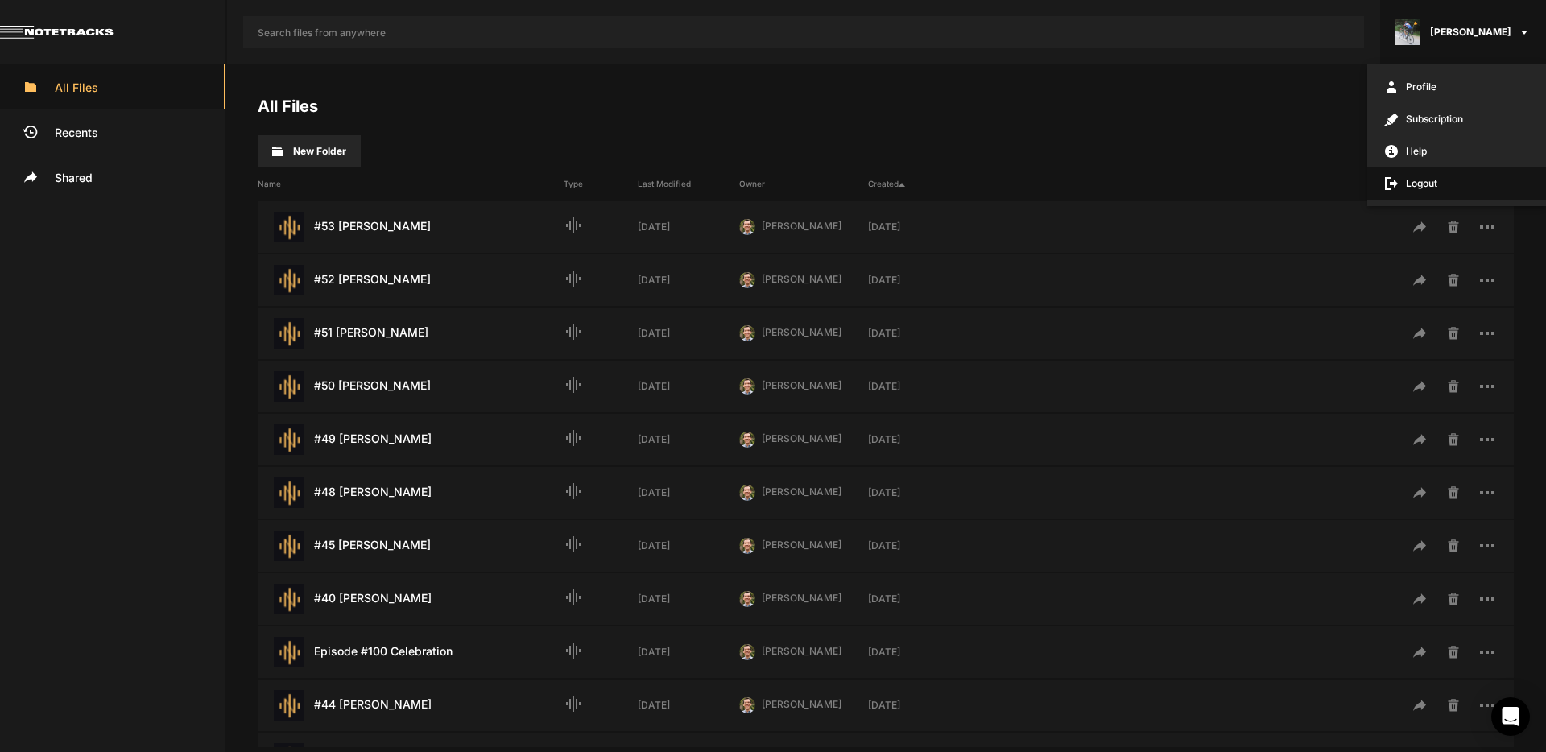
click at [1410, 185] on span "Logout" at bounding box center [1457, 184] width 179 height 32
